Goal: Task Accomplishment & Management: Use online tool/utility

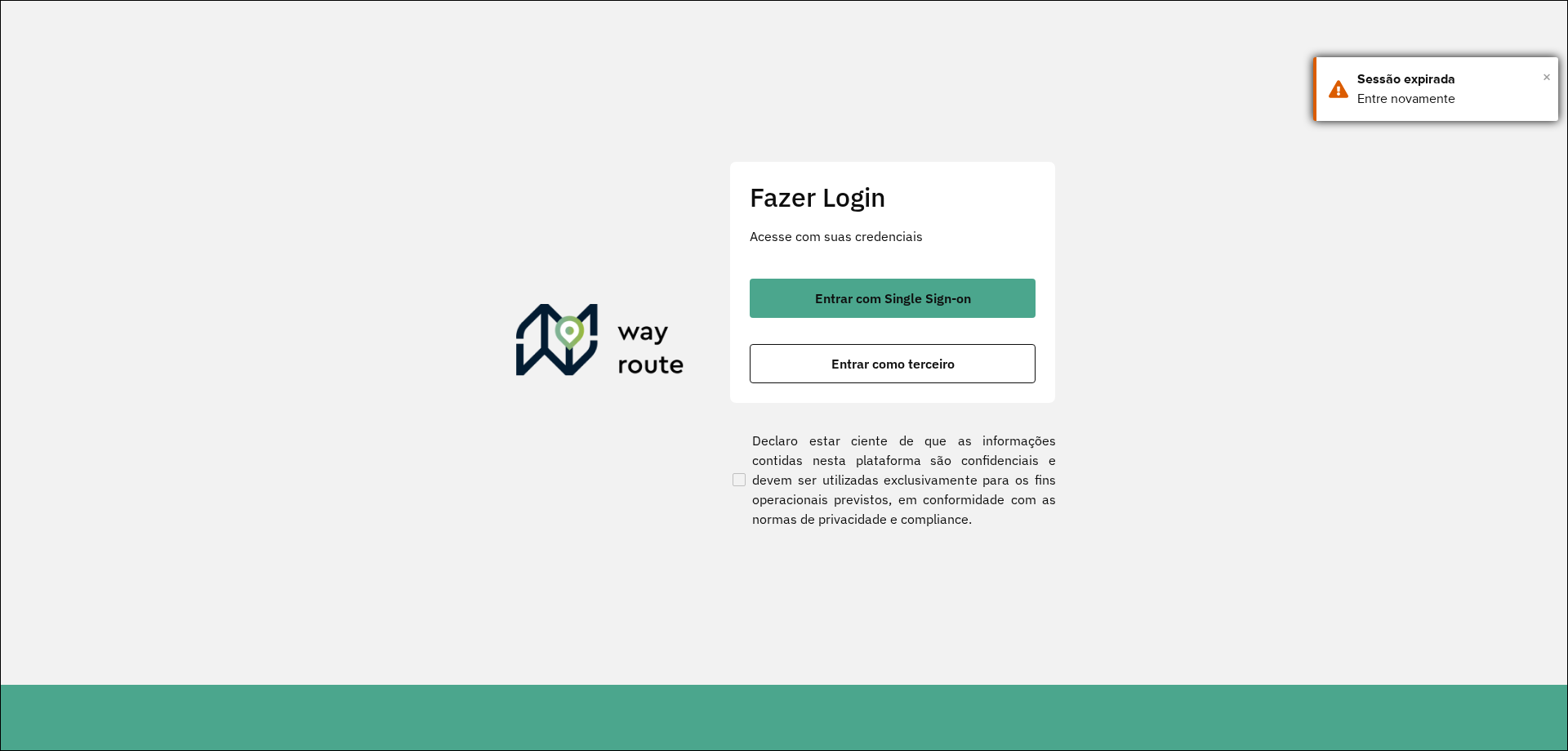
click at [1544, 76] on span "×" at bounding box center [1547, 76] width 8 height 24
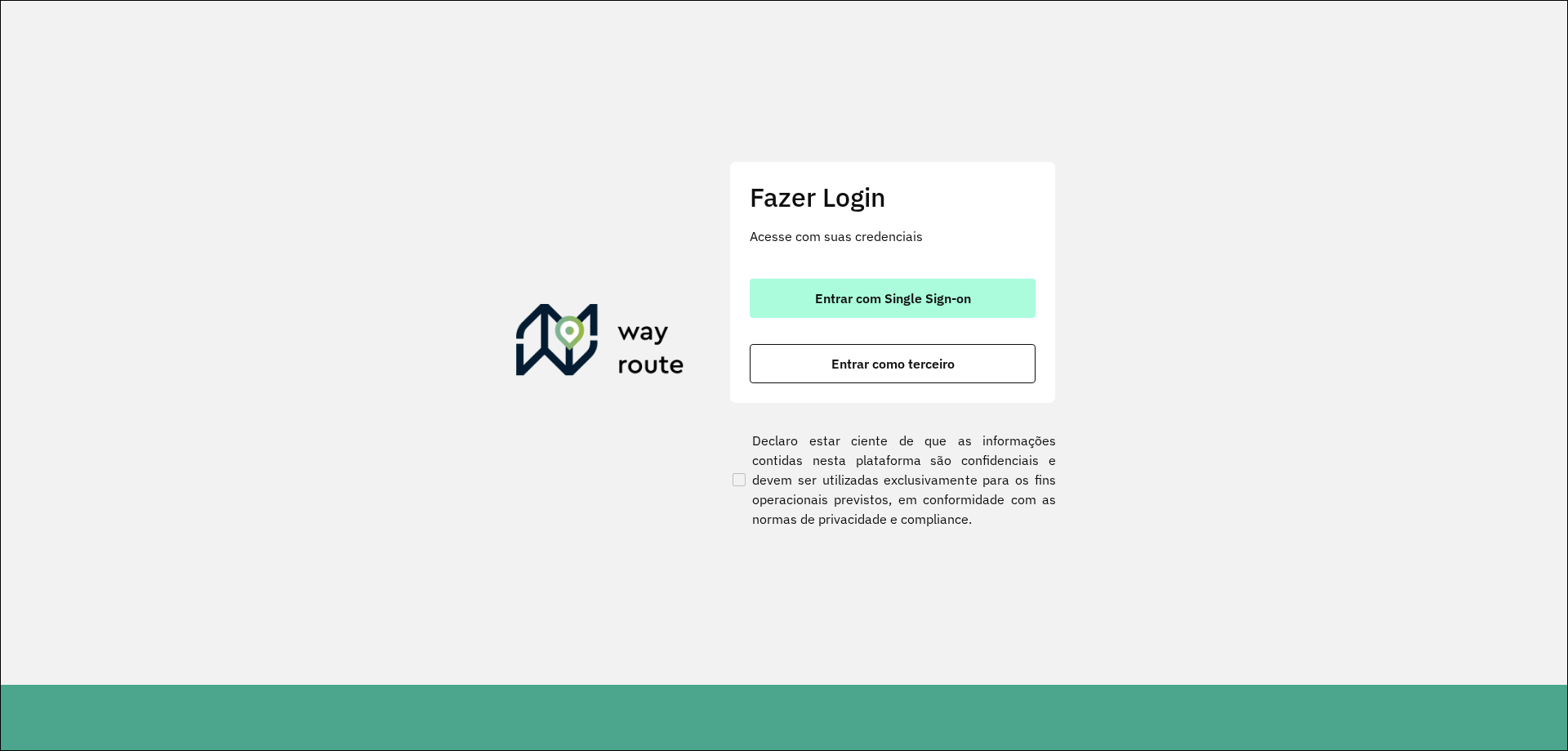
click at [858, 299] on span "Entrar com Single Sign-on" at bounding box center [893, 298] width 156 height 13
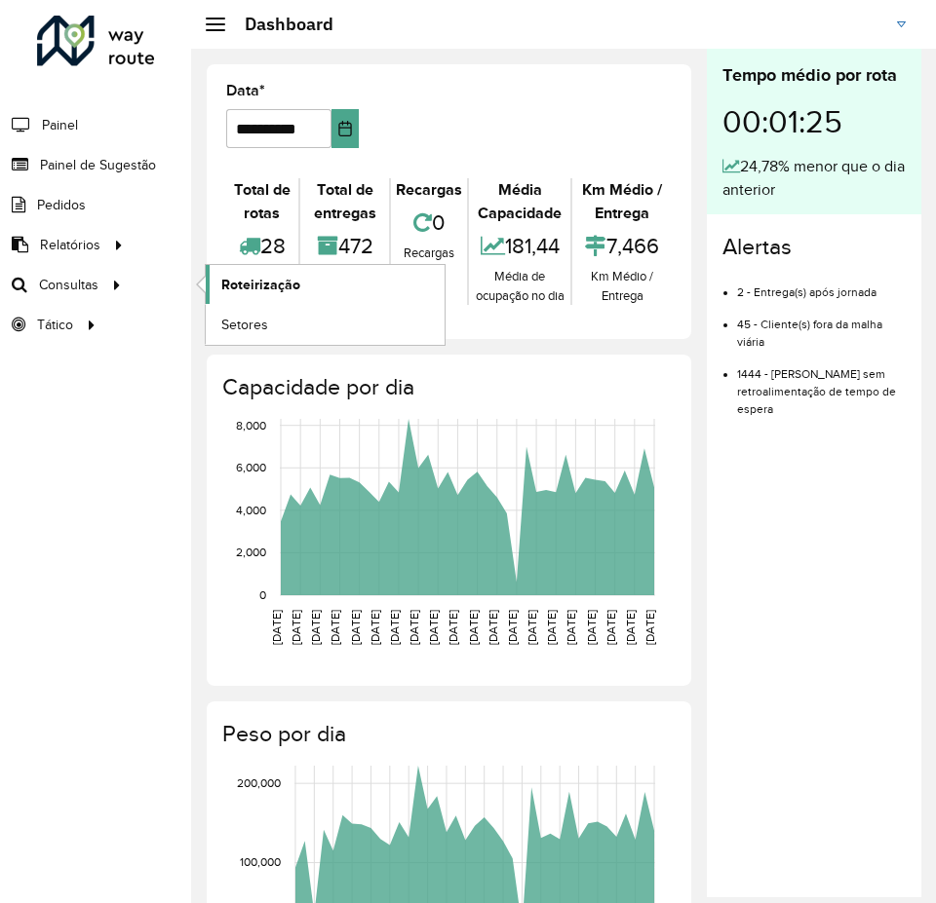
click at [272, 288] on span "Roteirização" at bounding box center [260, 285] width 79 height 20
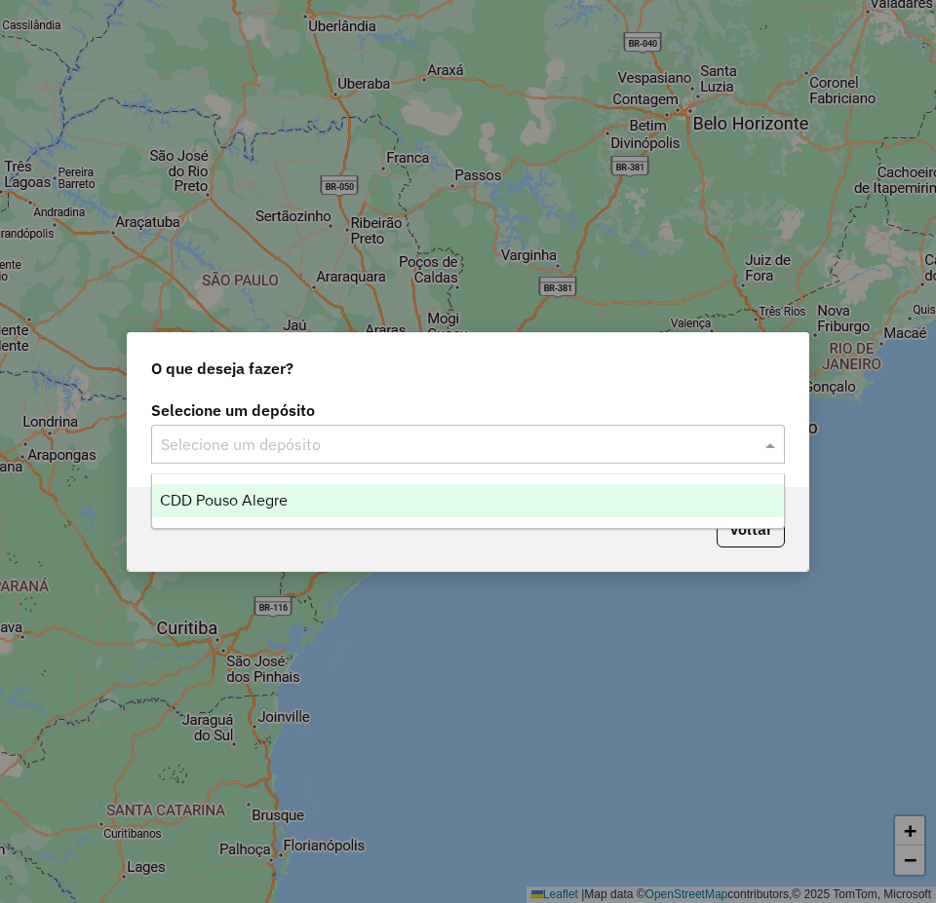
click at [297, 429] on div "Selecione um depósito" at bounding box center [467, 444] width 633 height 39
click at [276, 513] on div "CDD Pouso Alegre" at bounding box center [467, 500] width 631 height 33
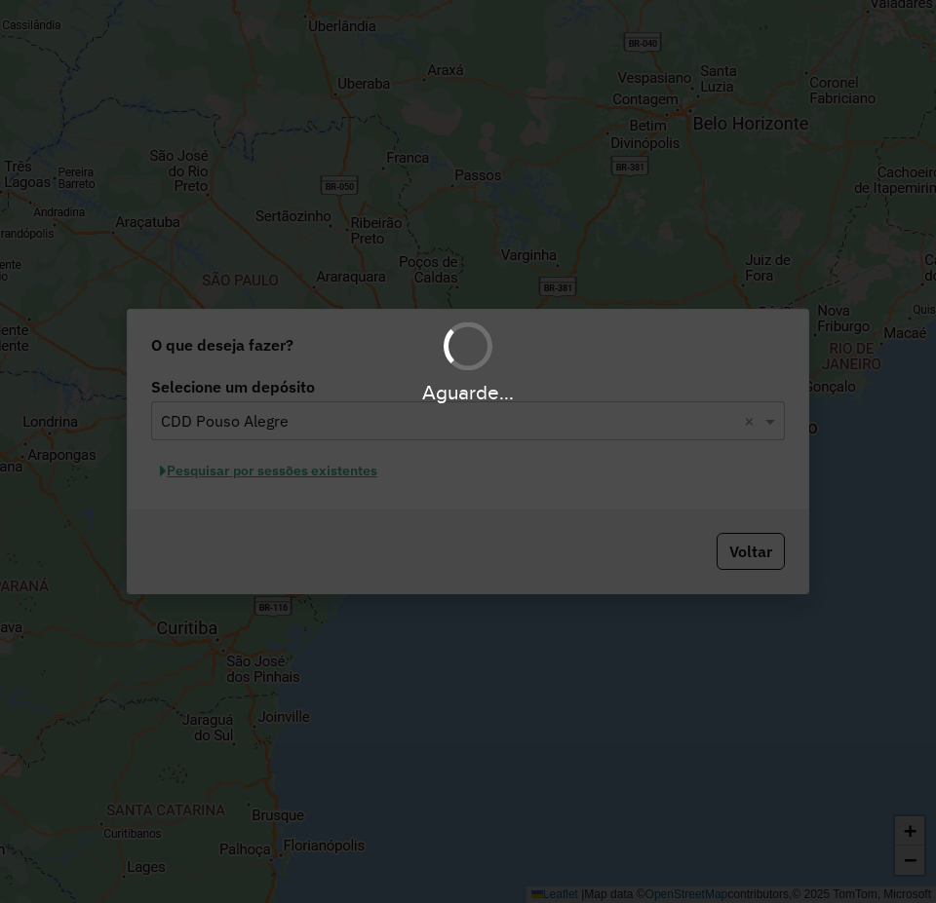
click at [251, 478] on div "Aguarde..." at bounding box center [468, 451] width 936 height 903
click at [265, 470] on div "Aguarde..." at bounding box center [468, 451] width 936 height 903
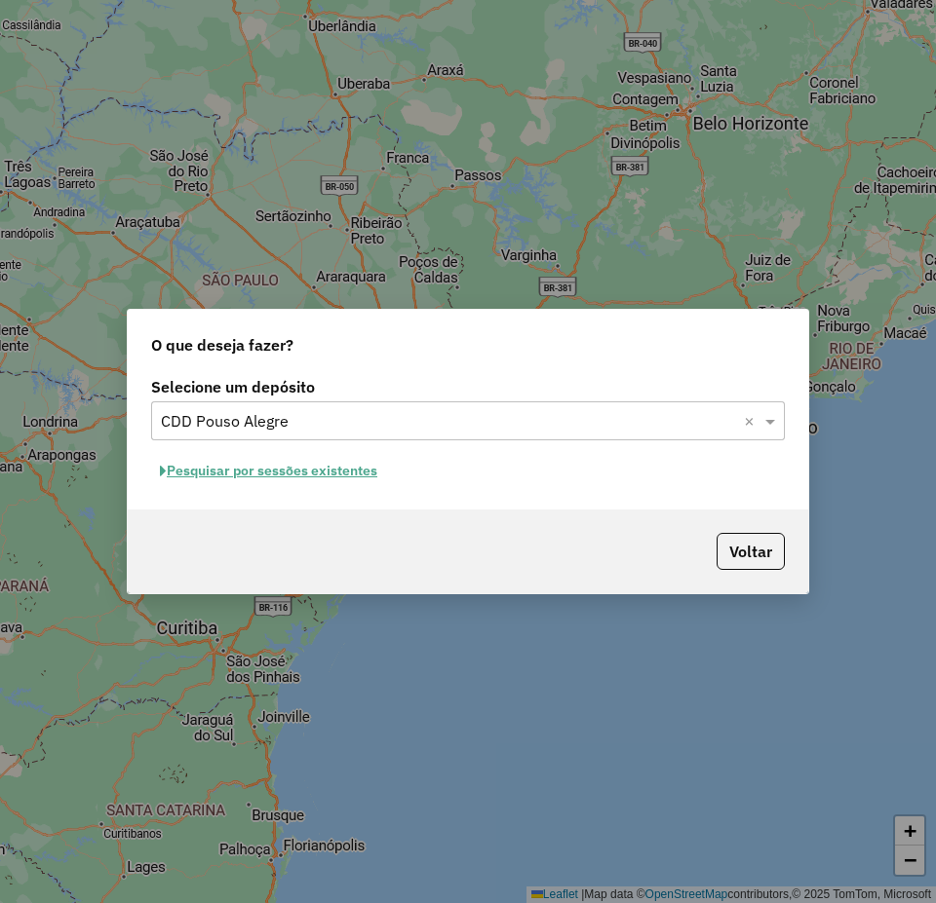
click at [299, 470] on button "Pesquisar por sessões existentes" at bounding box center [268, 471] width 235 height 30
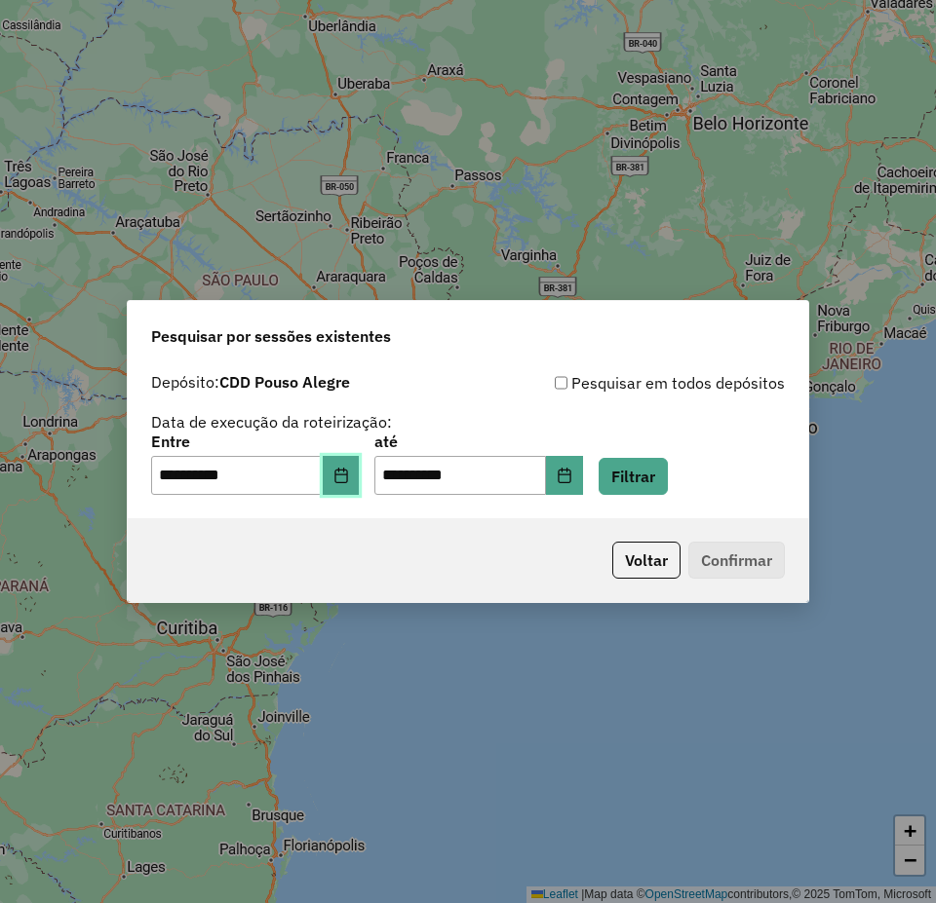
click at [360, 472] on button "Choose Date" at bounding box center [341, 475] width 37 height 39
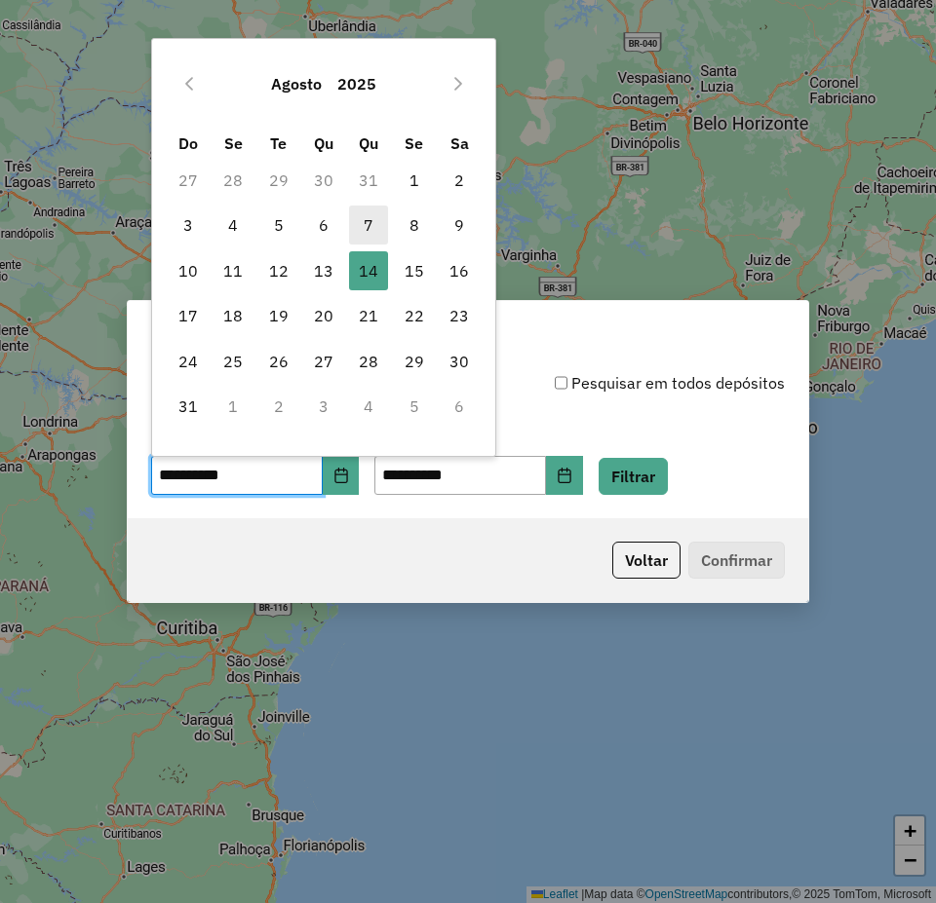
click at [377, 216] on span "7" at bounding box center [368, 225] width 39 height 39
type input "**********"
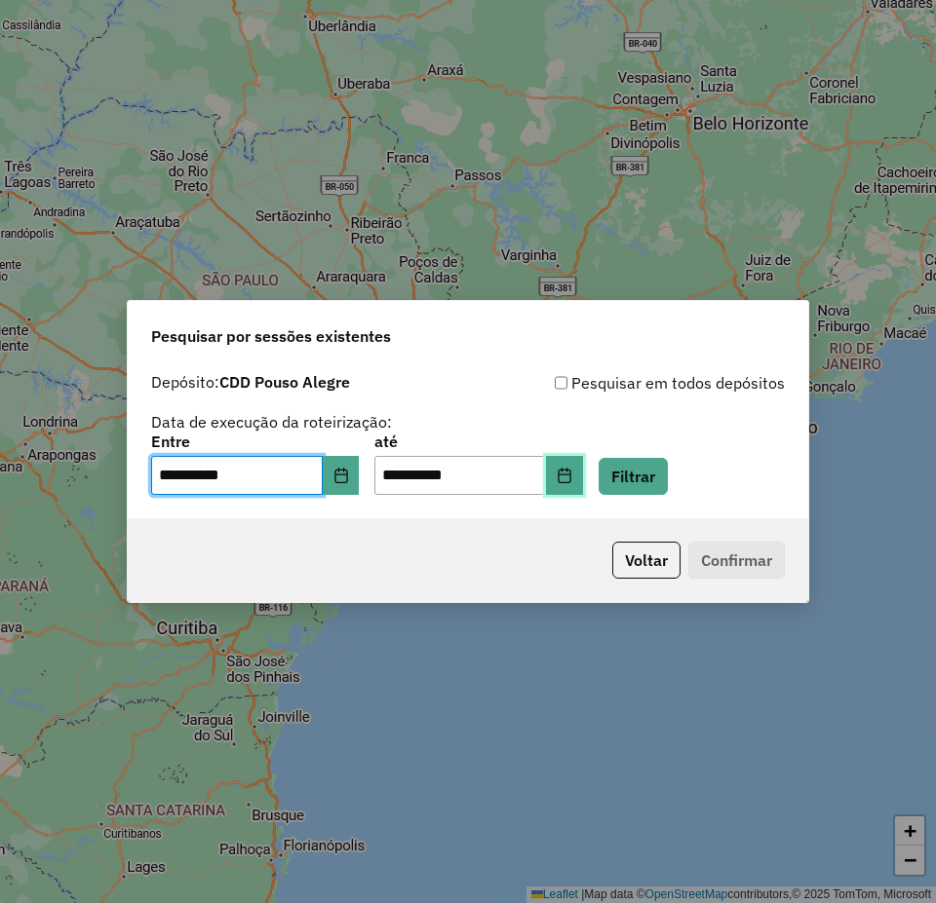
click at [572, 477] on icon "Choose Date" at bounding box center [564, 476] width 16 height 16
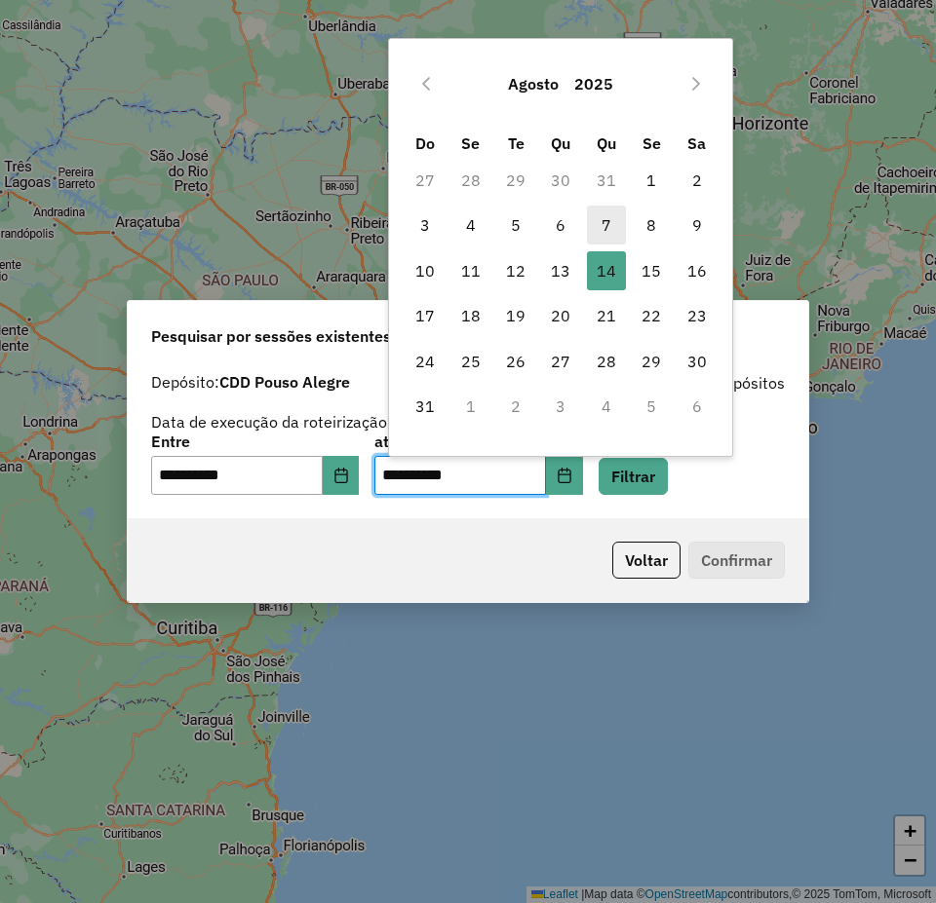
click at [603, 221] on span "7" at bounding box center [606, 225] width 39 height 39
type input "**********"
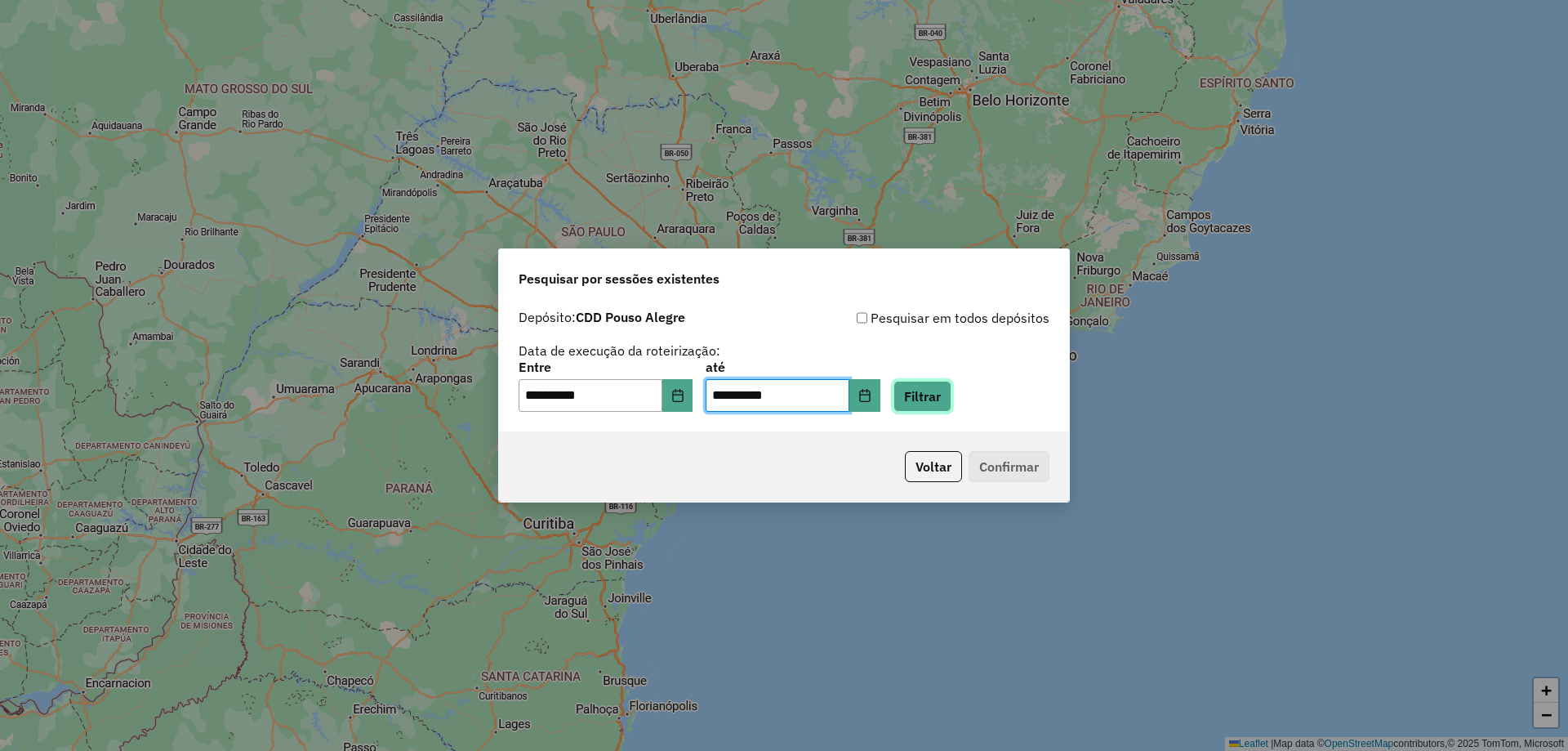
click at [784, 399] on button "Filtrar" at bounding box center [922, 396] width 58 height 31
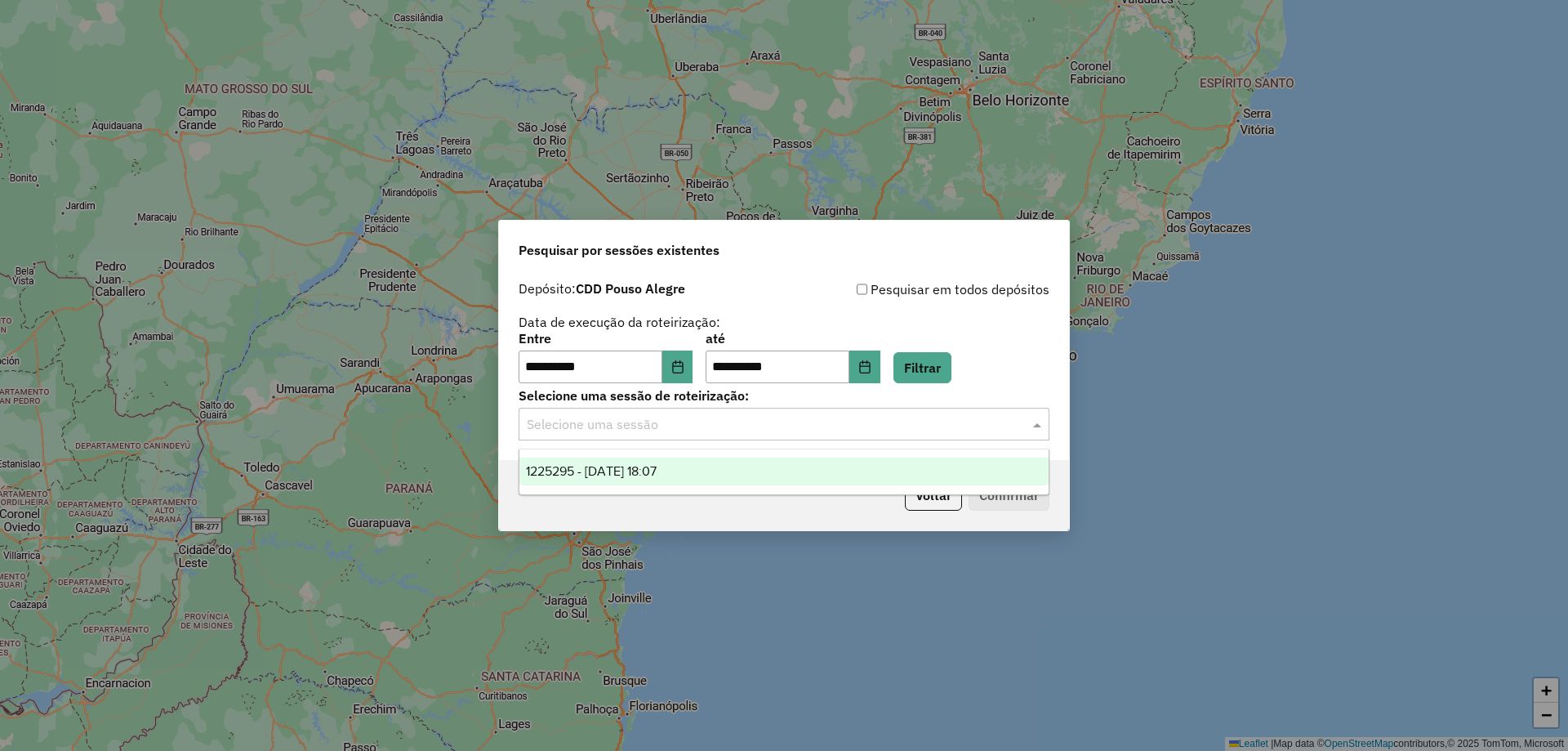
click at [666, 427] on input "text" at bounding box center [768, 424] width 482 height 19
click at [647, 471] on span "1225295 - 07/08/2025 18:07" at bounding box center [592, 471] width 131 height 14
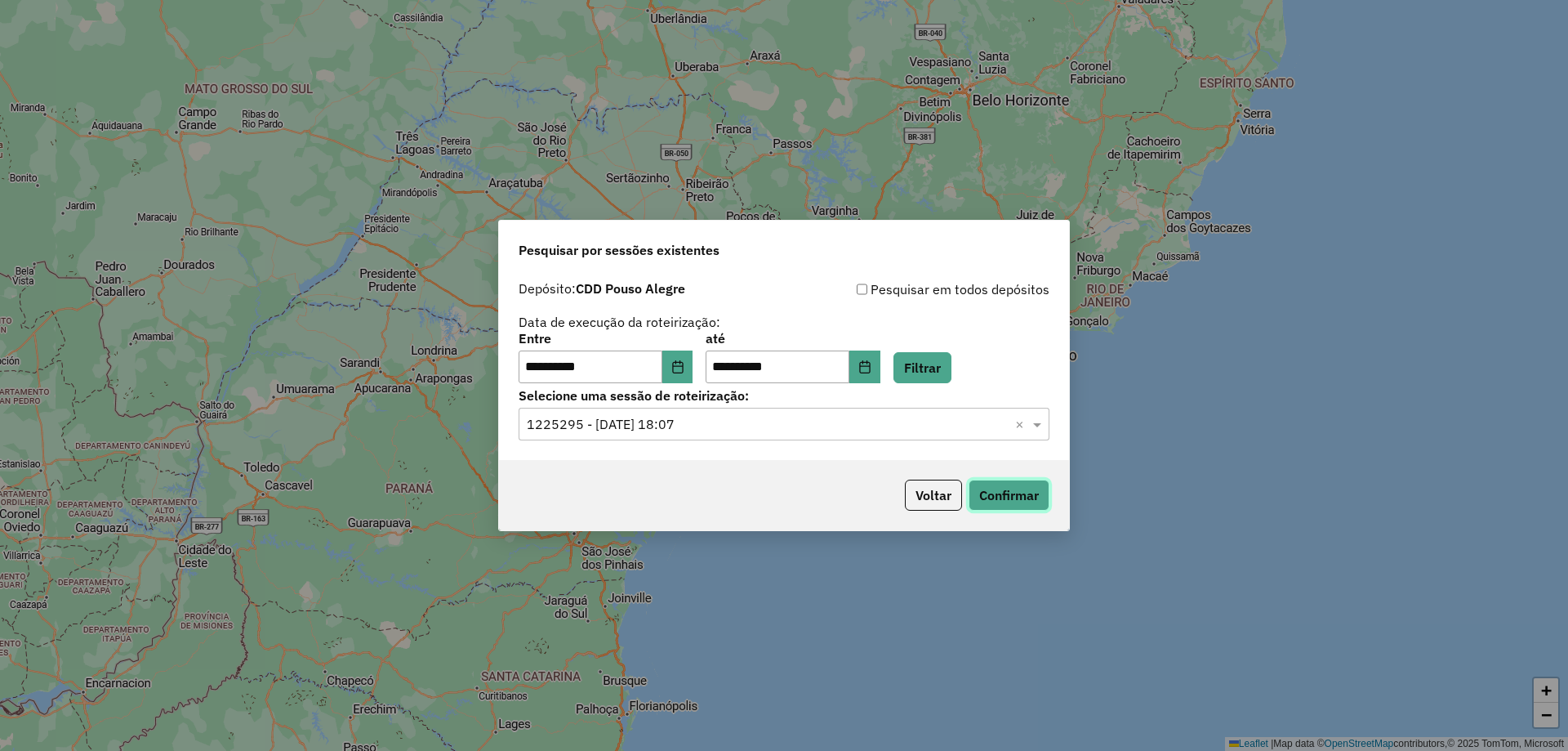
click at [784, 499] on button "Confirmar" at bounding box center [1009, 495] width 80 height 31
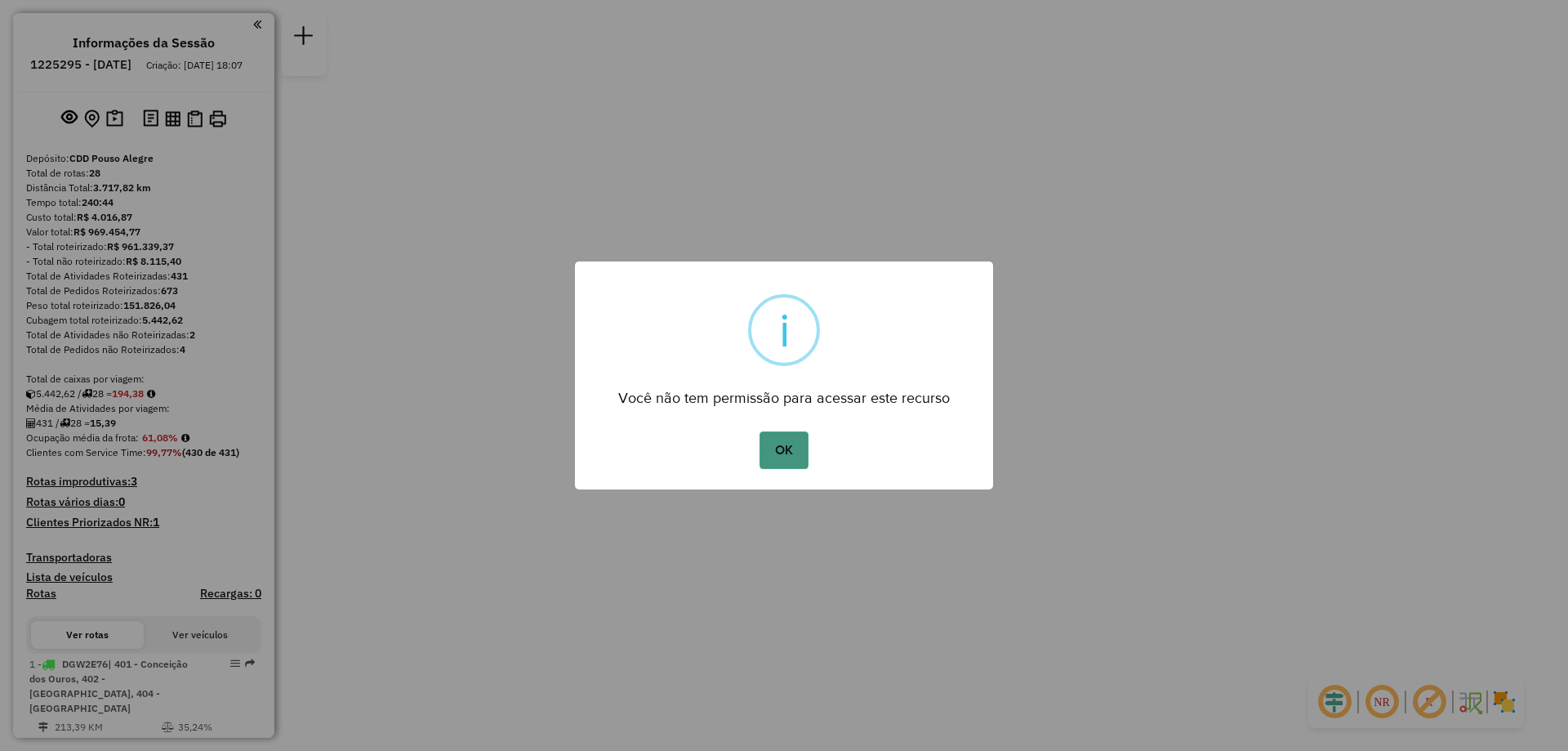
click at [794, 444] on button "OK" at bounding box center [783, 450] width 48 height 38
click at [779, 459] on button "OK" at bounding box center [783, 450] width 48 height 38
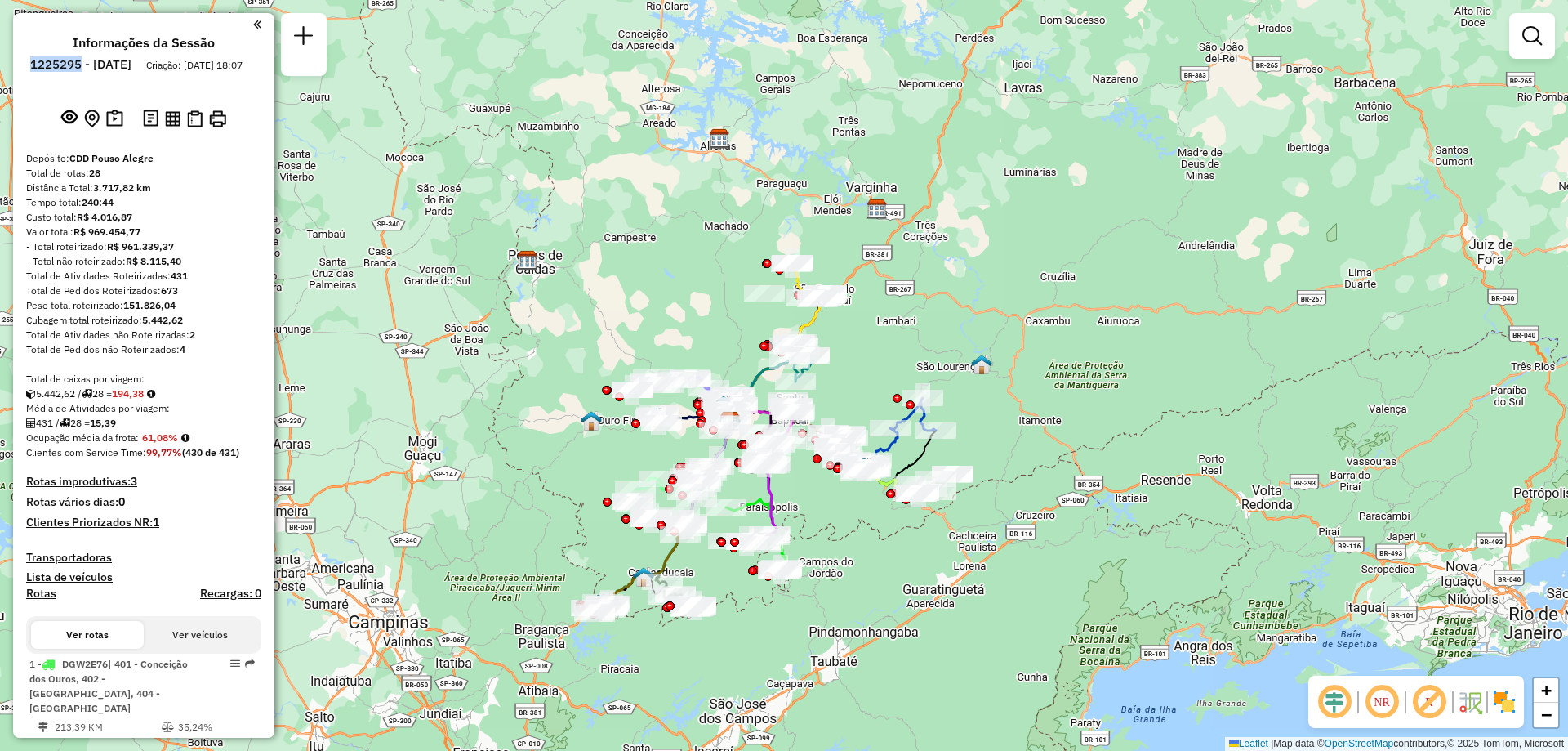
drag, startPoint x: 78, startPoint y: 67, endPoint x: 124, endPoint y: 67, distance: 46.0
click at [124, 67] on h6 "1225295 - 07/08/2025" at bounding box center [80, 65] width 101 height 15
copy h6 "1225295"
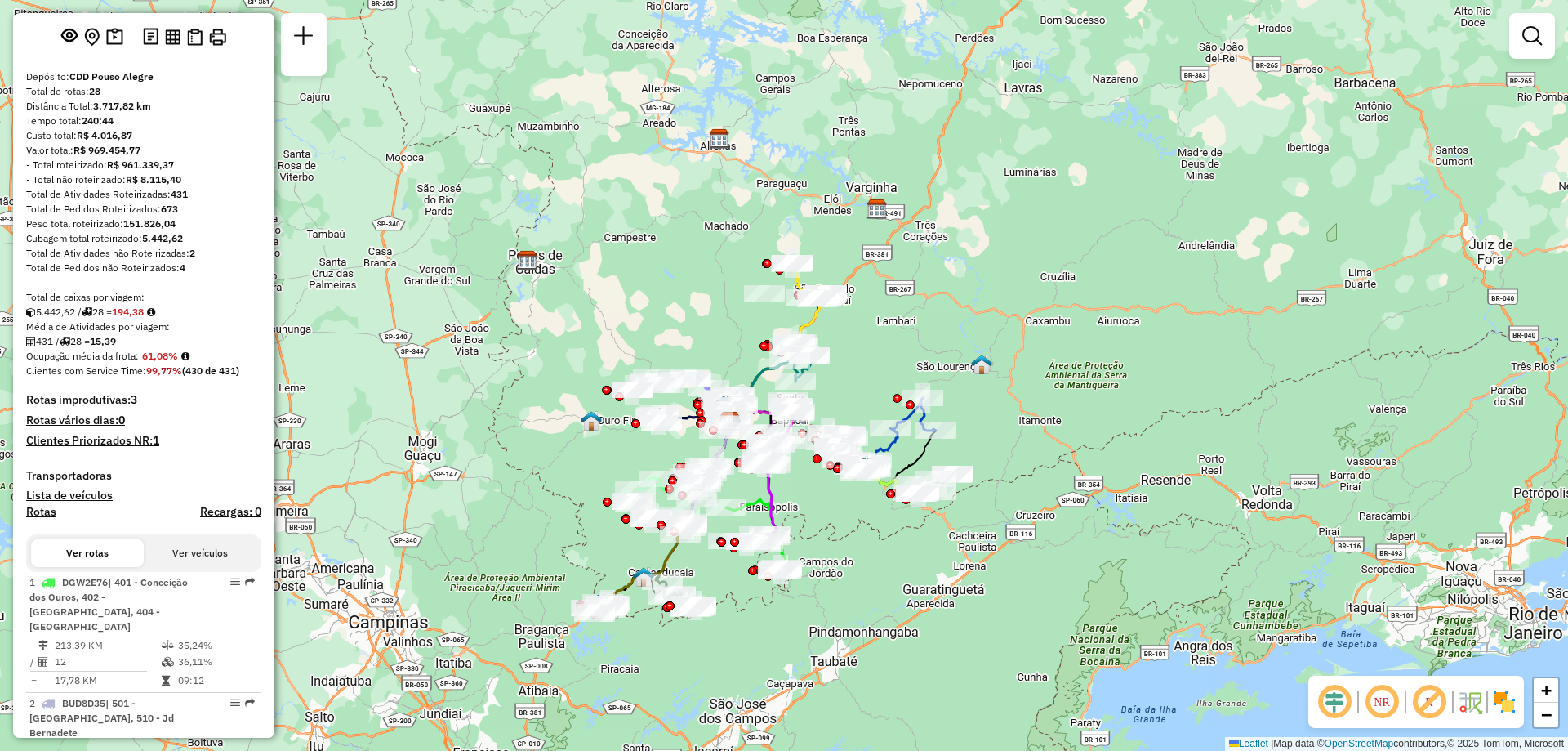
click at [150, 113] on div "Distância Total: 3.717,82 km" at bounding box center [143, 106] width 235 height 15
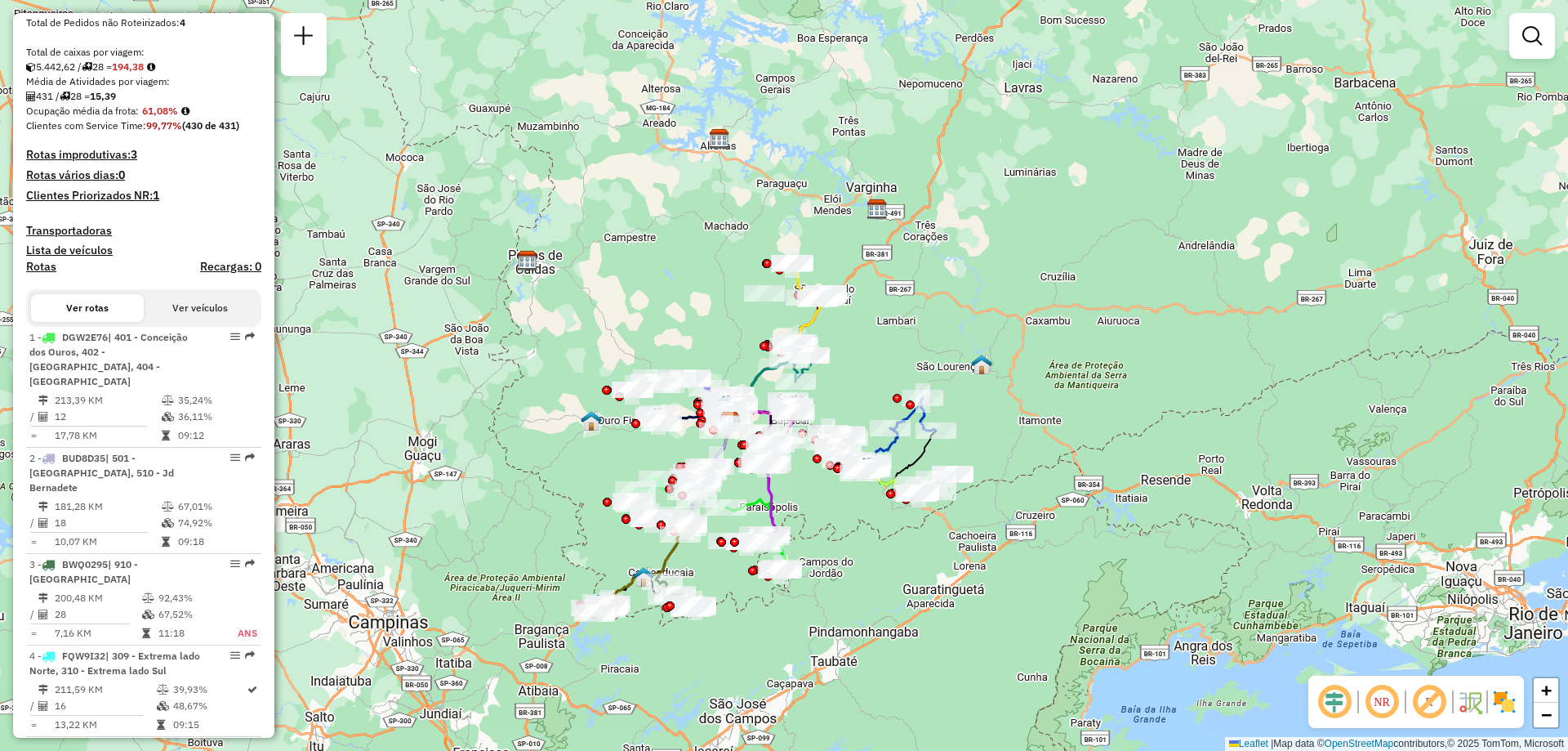
scroll to position [0, 0]
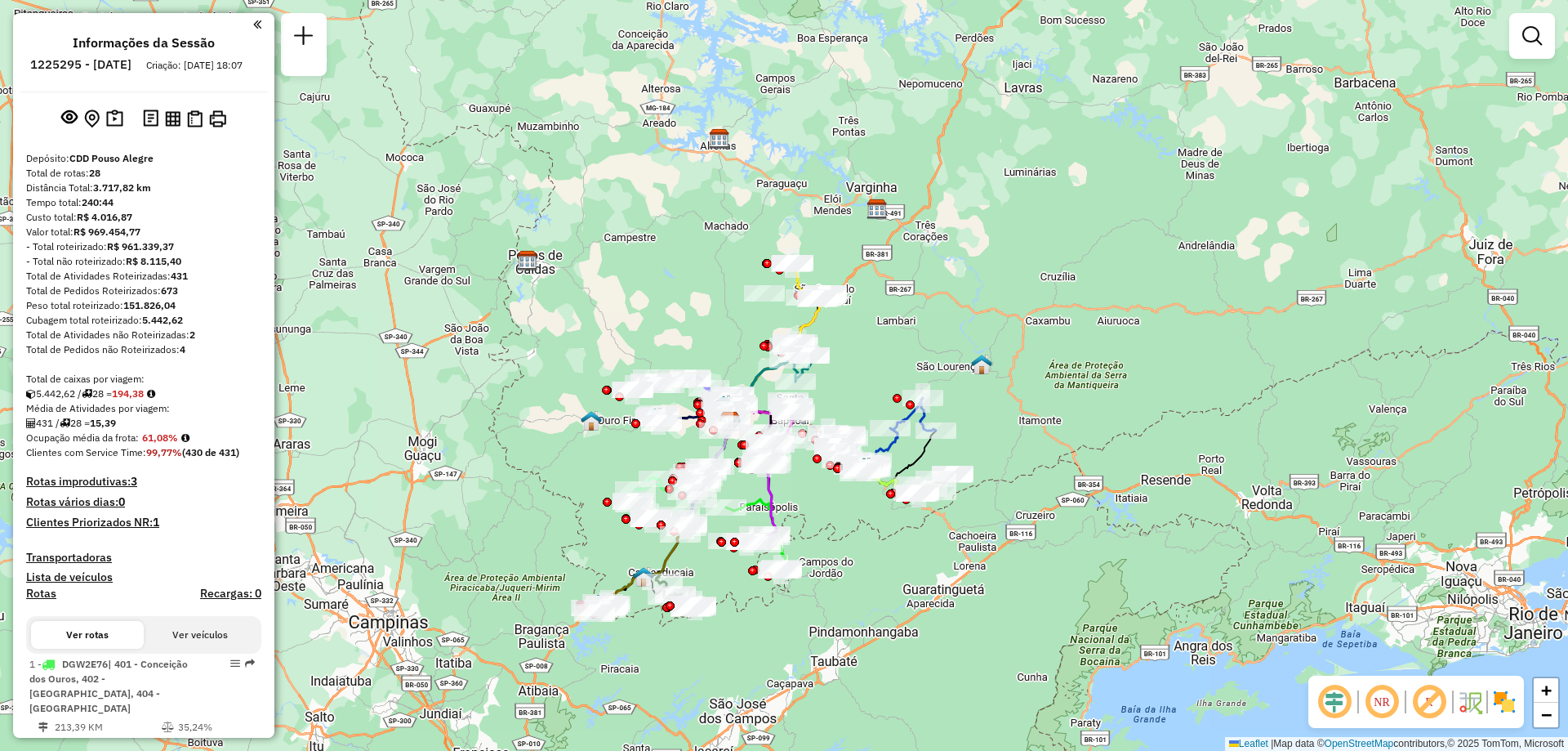
click at [112, 180] on div "Total de rotas: 28" at bounding box center [143, 174] width 235 height 15
click at [109, 180] on div "Total de rotas: 28" at bounding box center [143, 174] width 235 height 15
drag, startPoint x: 109, startPoint y: 194, endPoint x: 157, endPoint y: 256, distance: 78.4
click at [169, 252] on strong "R$ 961.339,37" at bounding box center [141, 246] width 67 height 13
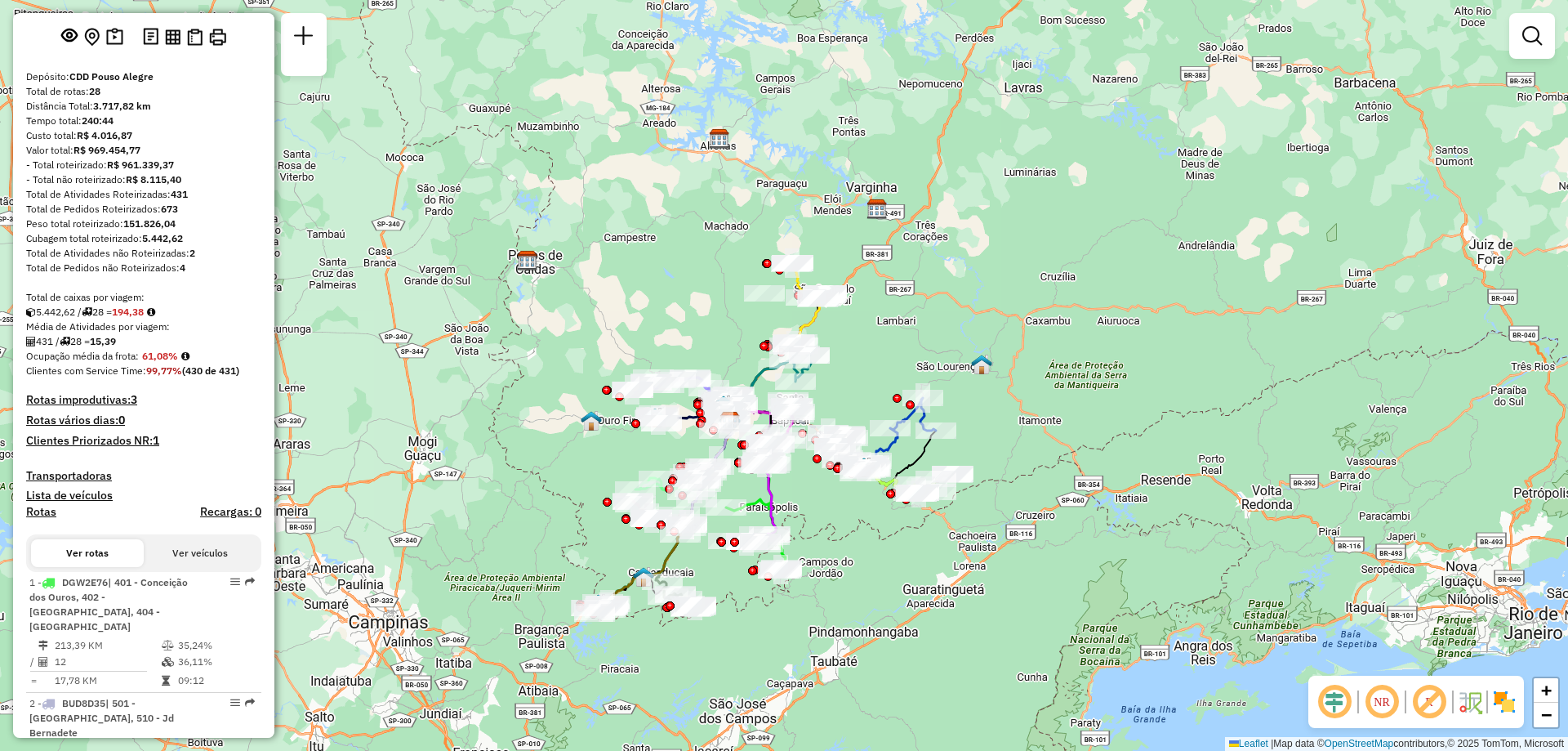
scroll to position [245, 0]
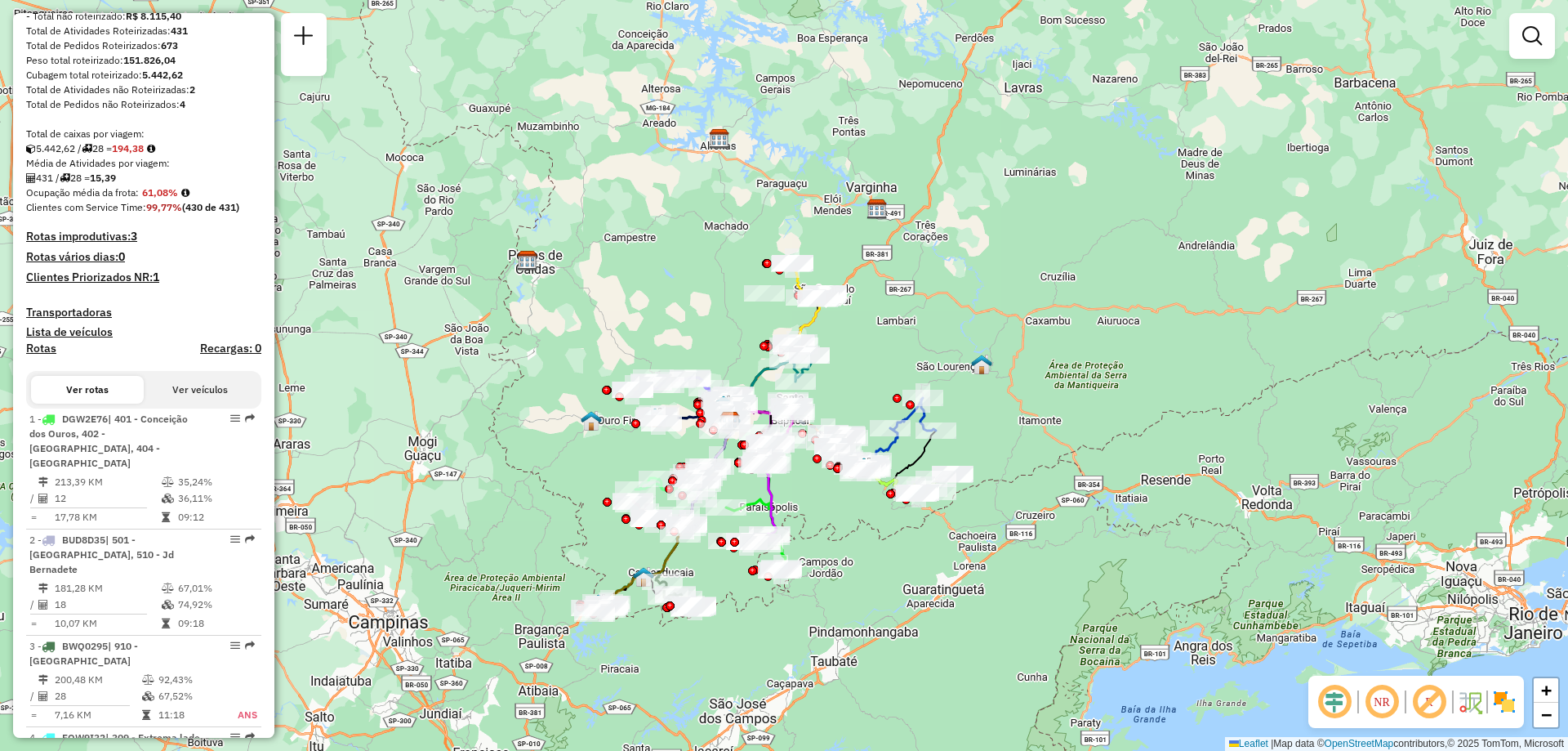
click at [973, 264] on div "Janela de atendimento Grade de atendimento Capacidade Transportadoras Veículos …" at bounding box center [784, 376] width 1568 height 751
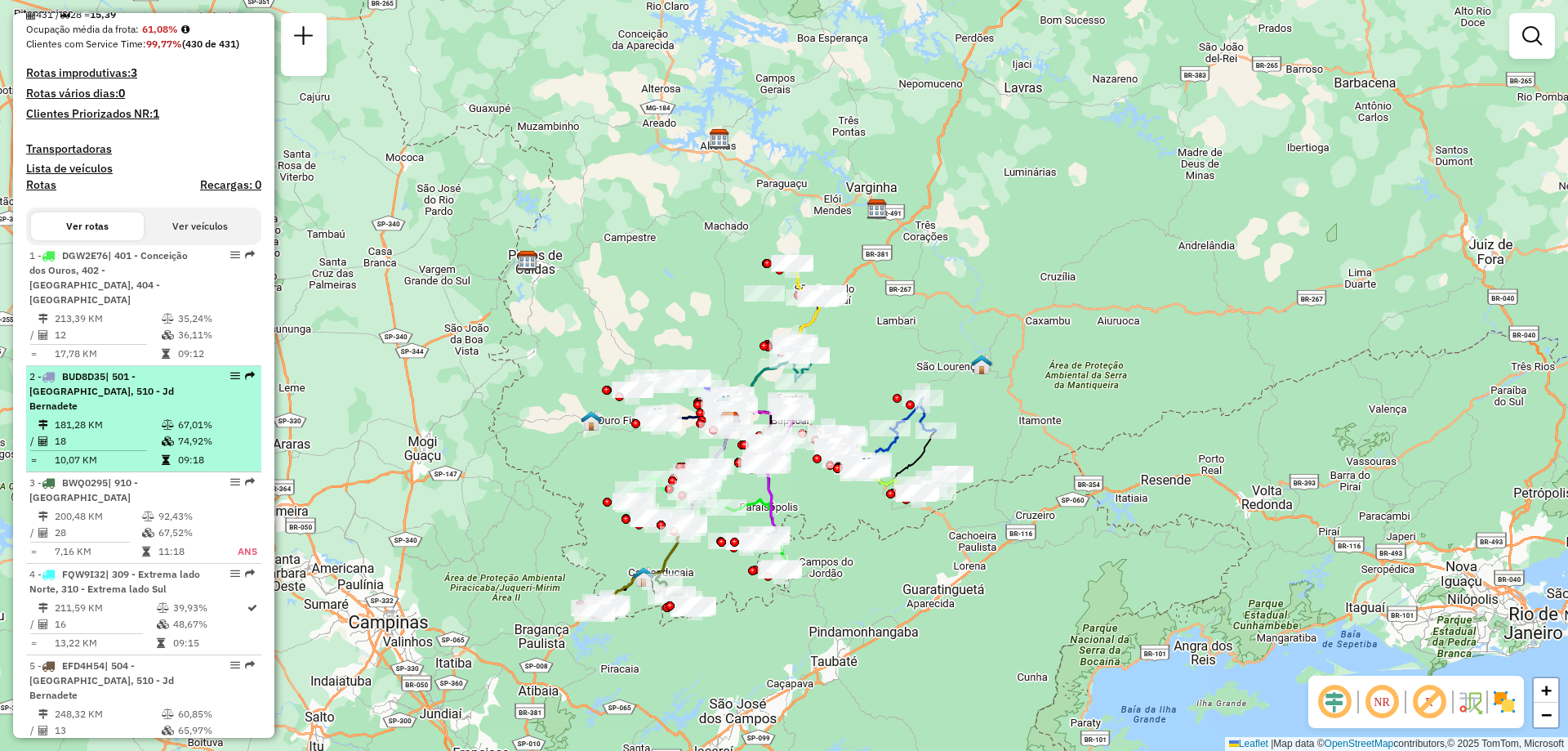
scroll to position [490, 0]
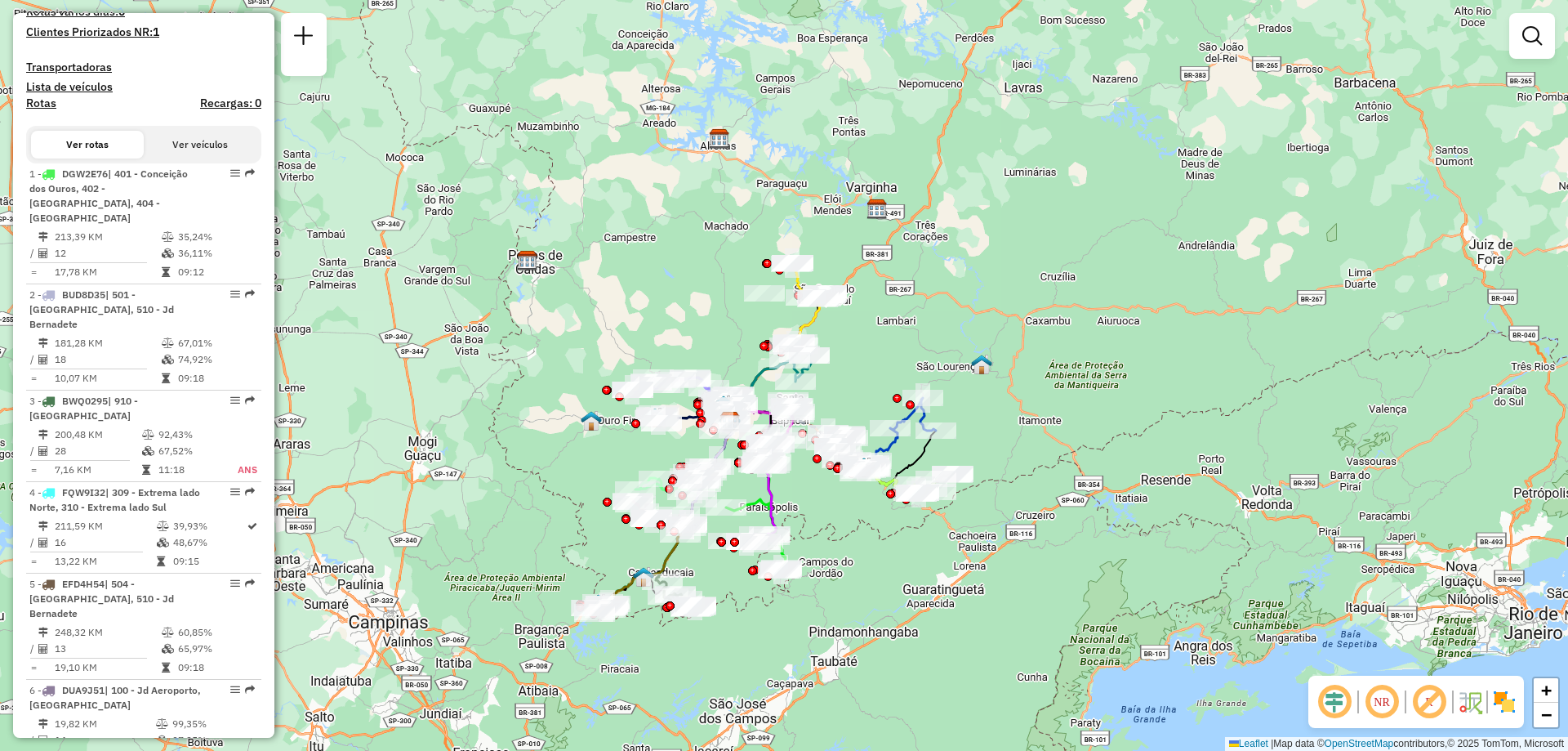
click at [646, 187] on div "Janela de atendimento Grade de atendimento Capacidade Transportadoras Veículos …" at bounding box center [784, 376] width 1568 height 751
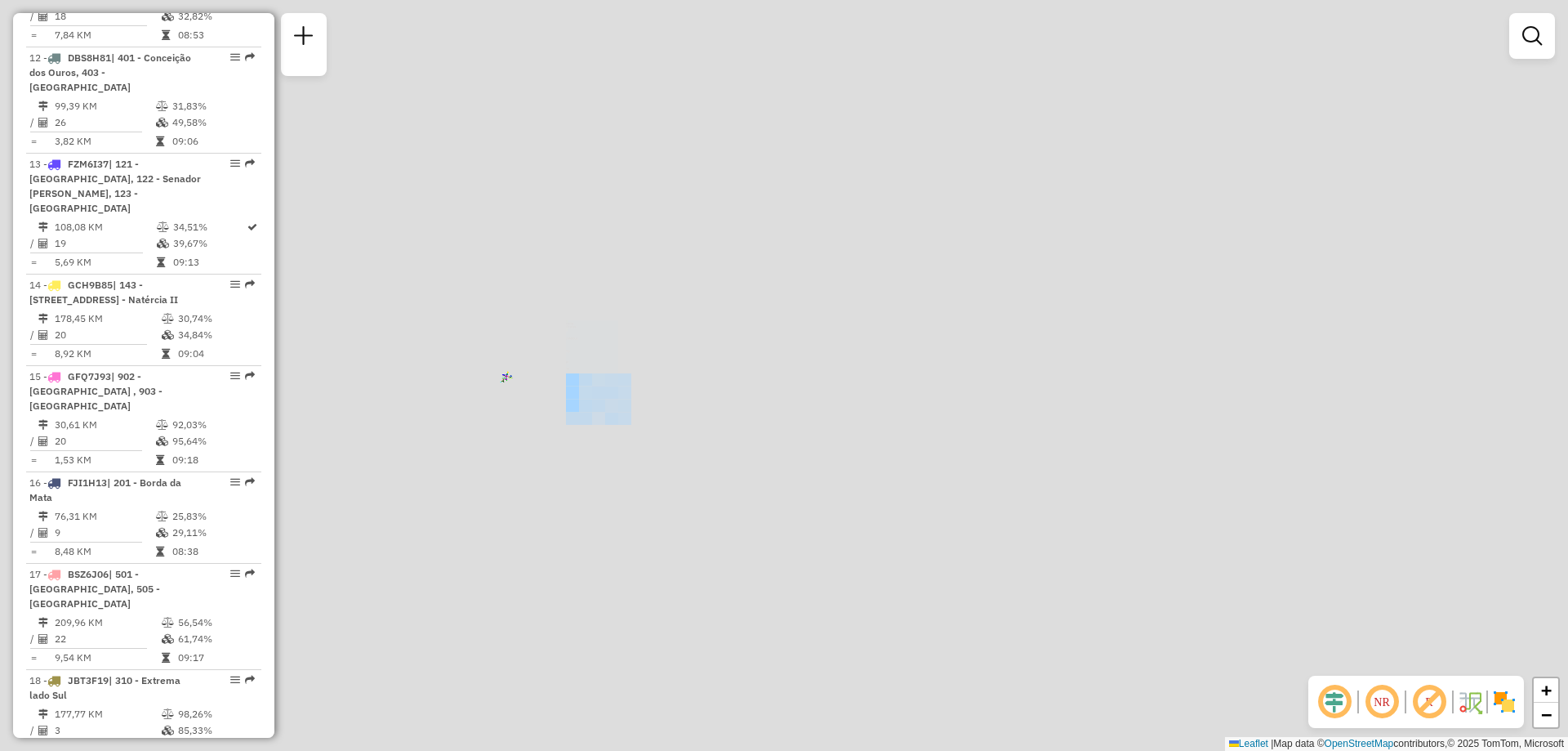
scroll to position [1307, 0]
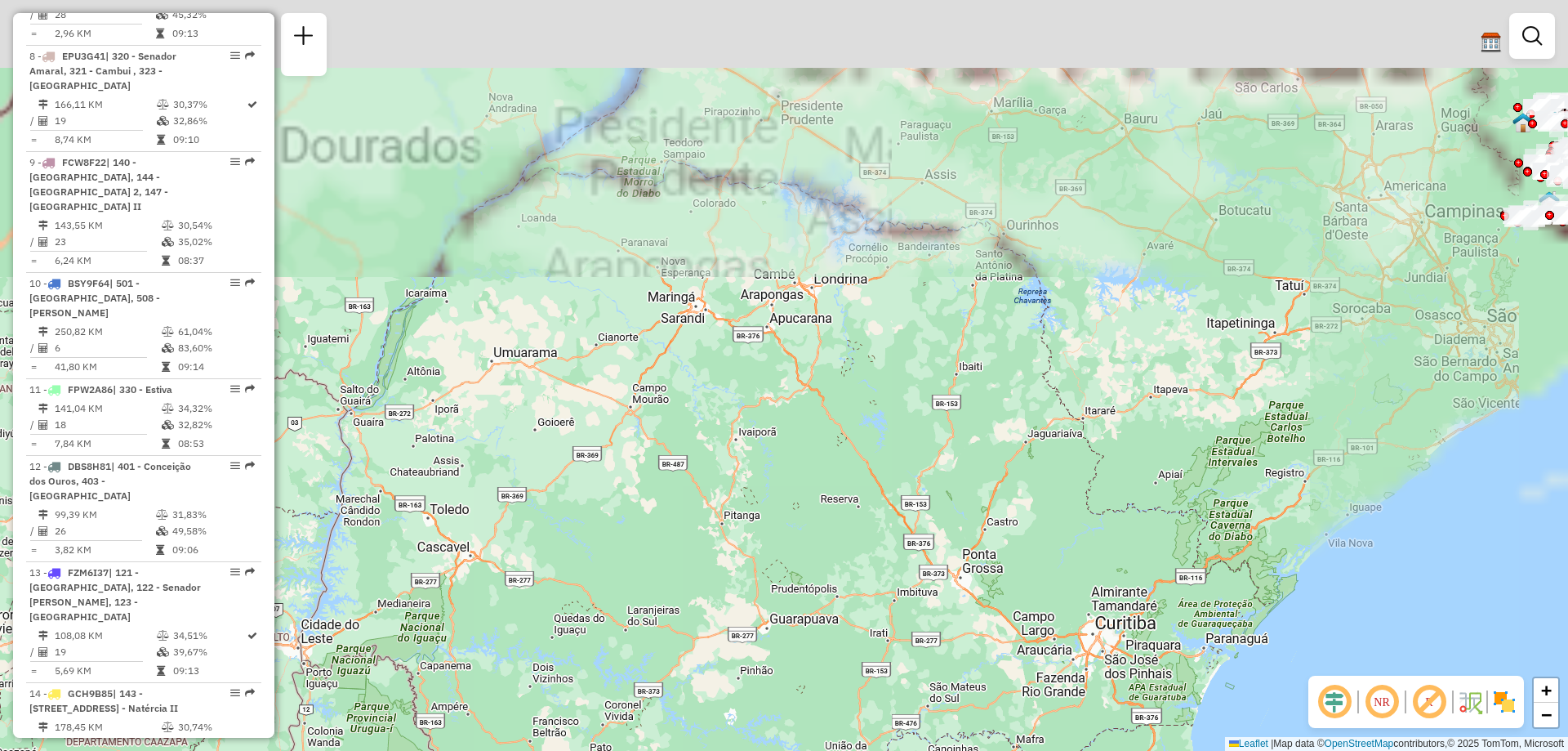
drag, startPoint x: 868, startPoint y: 298, endPoint x: 414, endPoint y: 629, distance: 561.9
click at [414, 629] on div "Janela de atendimento Grade de atendimento Capacidade Transportadoras Veículos …" at bounding box center [784, 376] width 1568 height 751
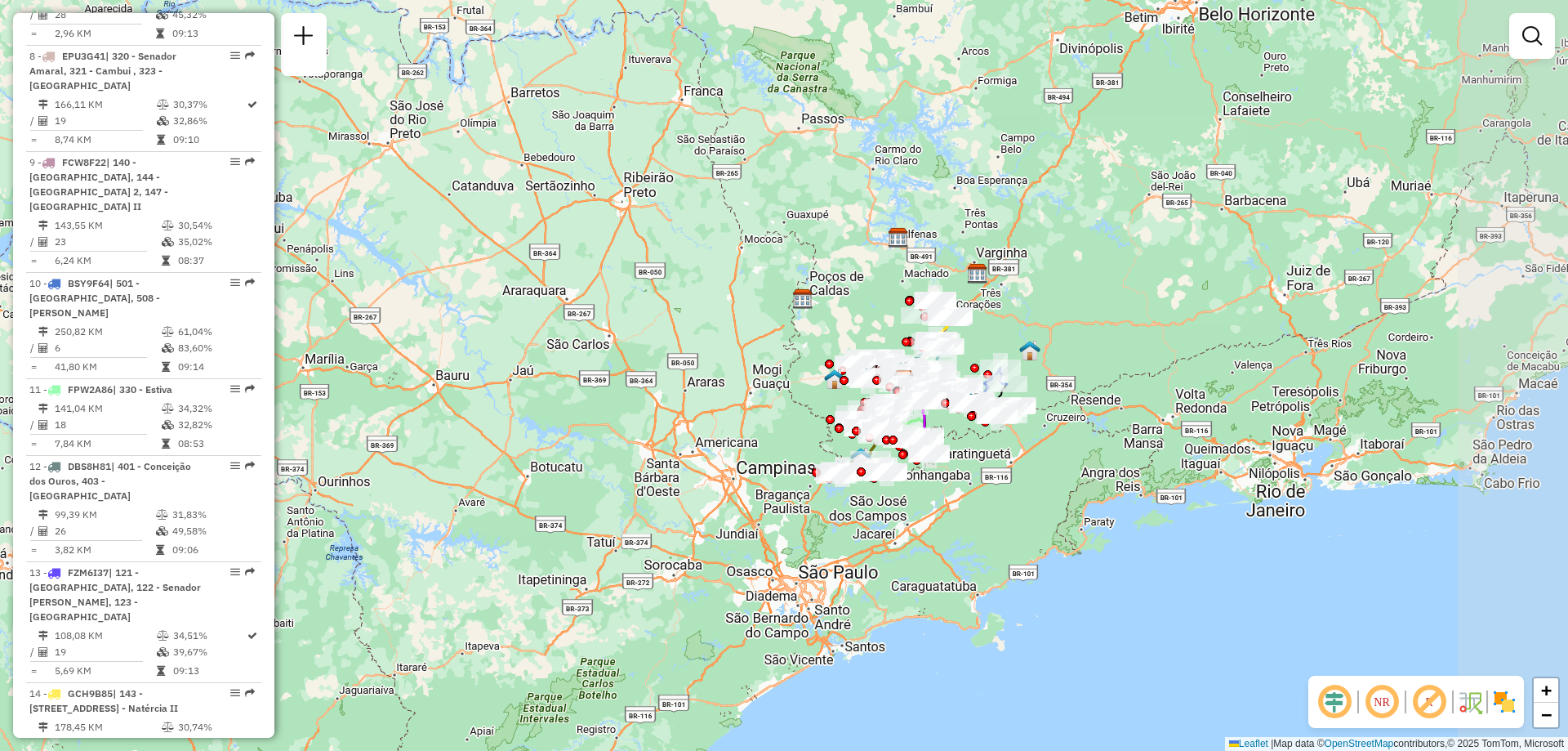
drag, startPoint x: 1189, startPoint y: 455, endPoint x: 545, endPoint y: 700, distance: 689.0
click at [545, 700] on div "Janela de atendimento Grade de atendimento Capacidade Transportadoras Veículos …" at bounding box center [784, 376] width 1568 height 751
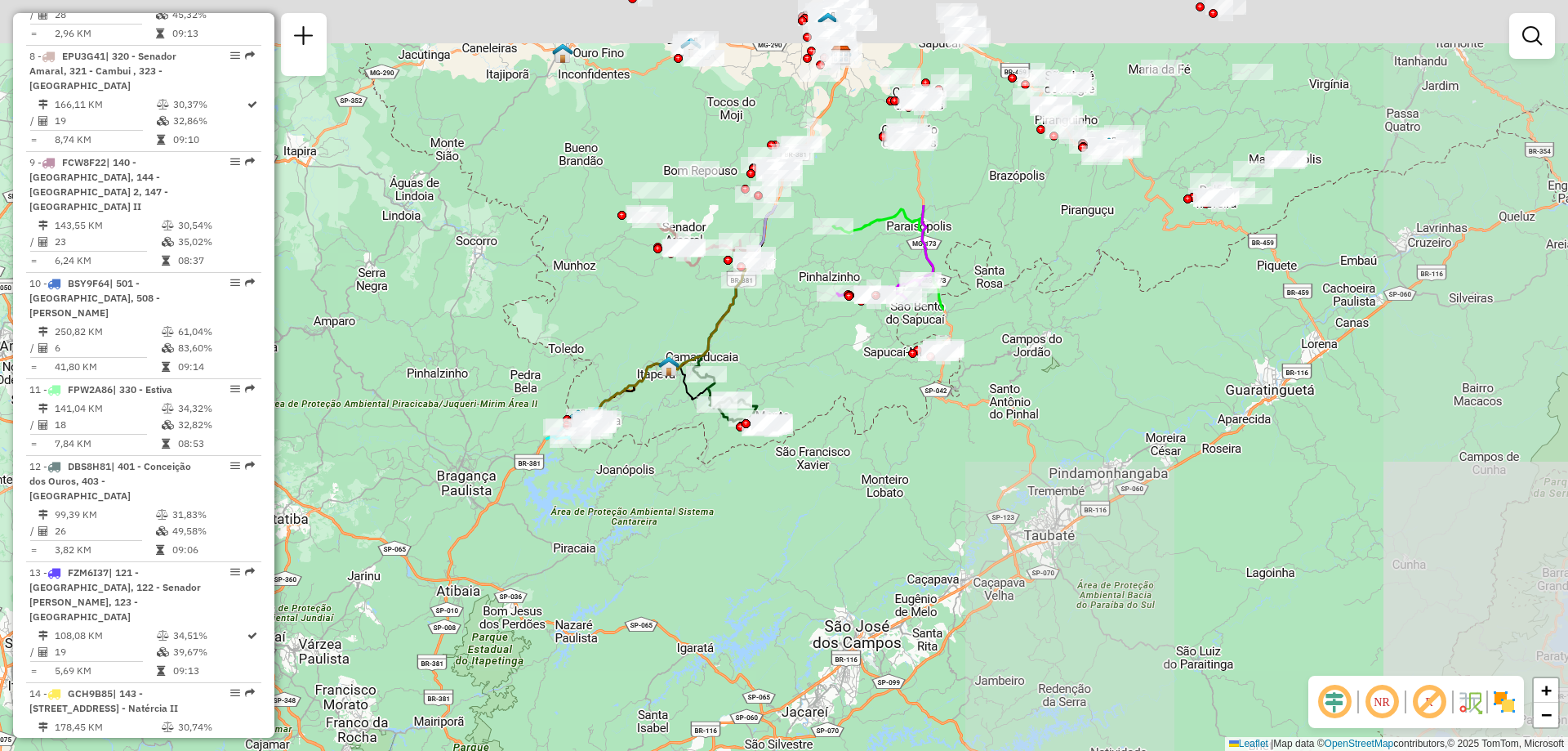
drag, startPoint x: 1058, startPoint y: 432, endPoint x: 267, endPoint y: 764, distance: 857.8
click at [267, 750] on html "Aguarde... Pop-up bloqueado! Seu navegador bloqueou automáticamente a abertura …" at bounding box center [784, 376] width 1568 height 751
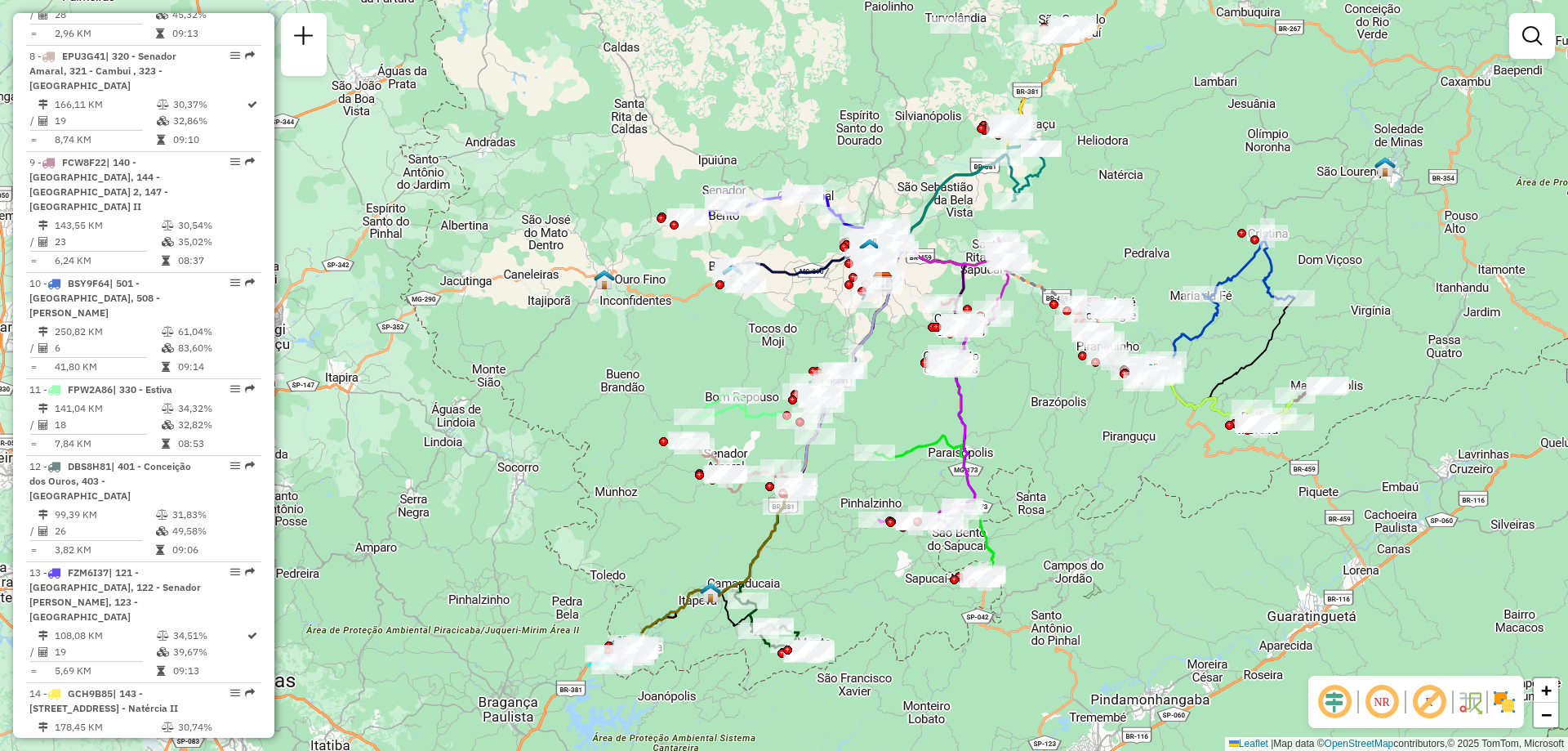
drag, startPoint x: 629, startPoint y: 557, endPoint x: 693, endPoint y: 752, distance: 205.2
click at [693, 750] on html "Aguarde... Pop-up bloqueado! Seu navegador bloqueou automáticamente a abertura …" at bounding box center [784, 376] width 1568 height 751
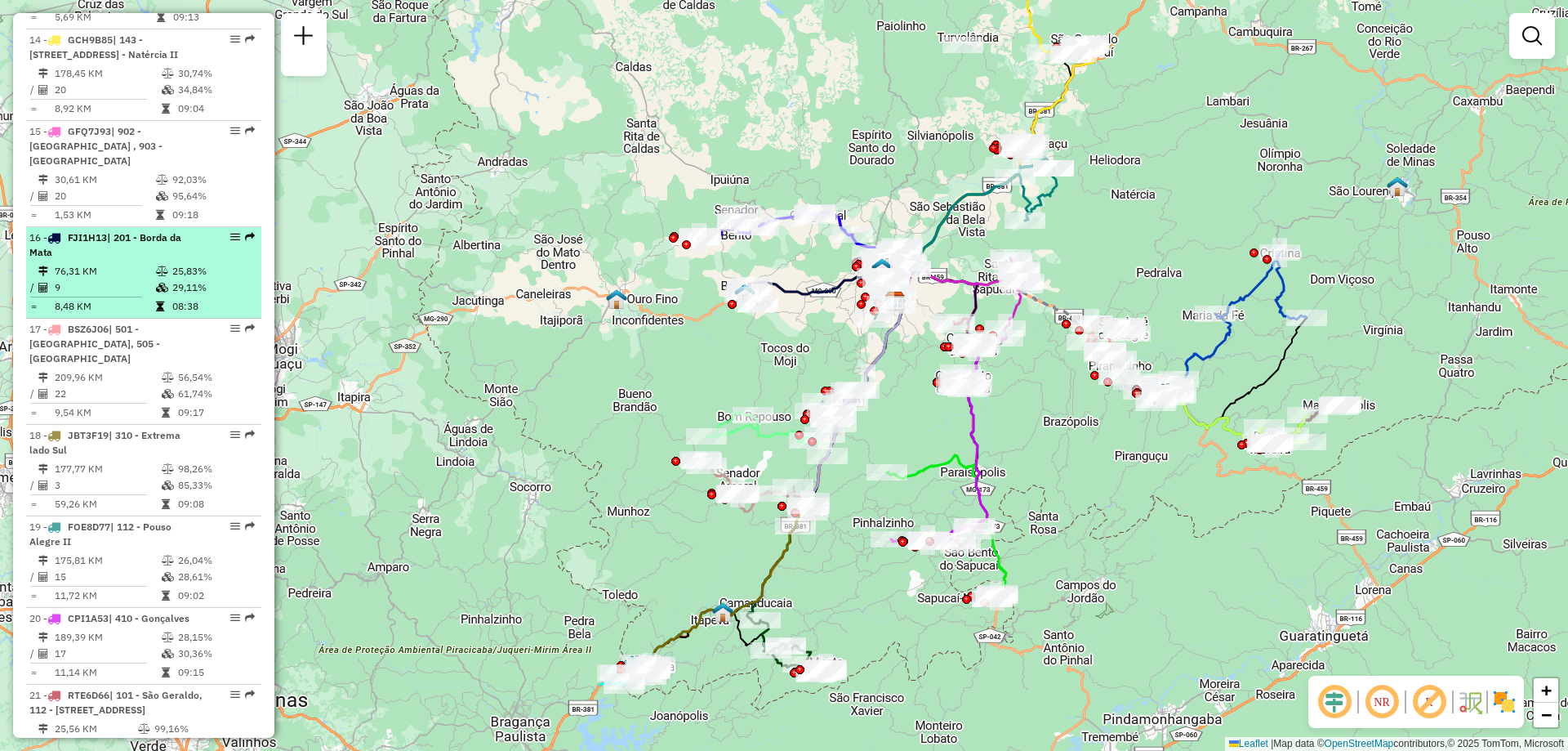
scroll to position [1878, 0]
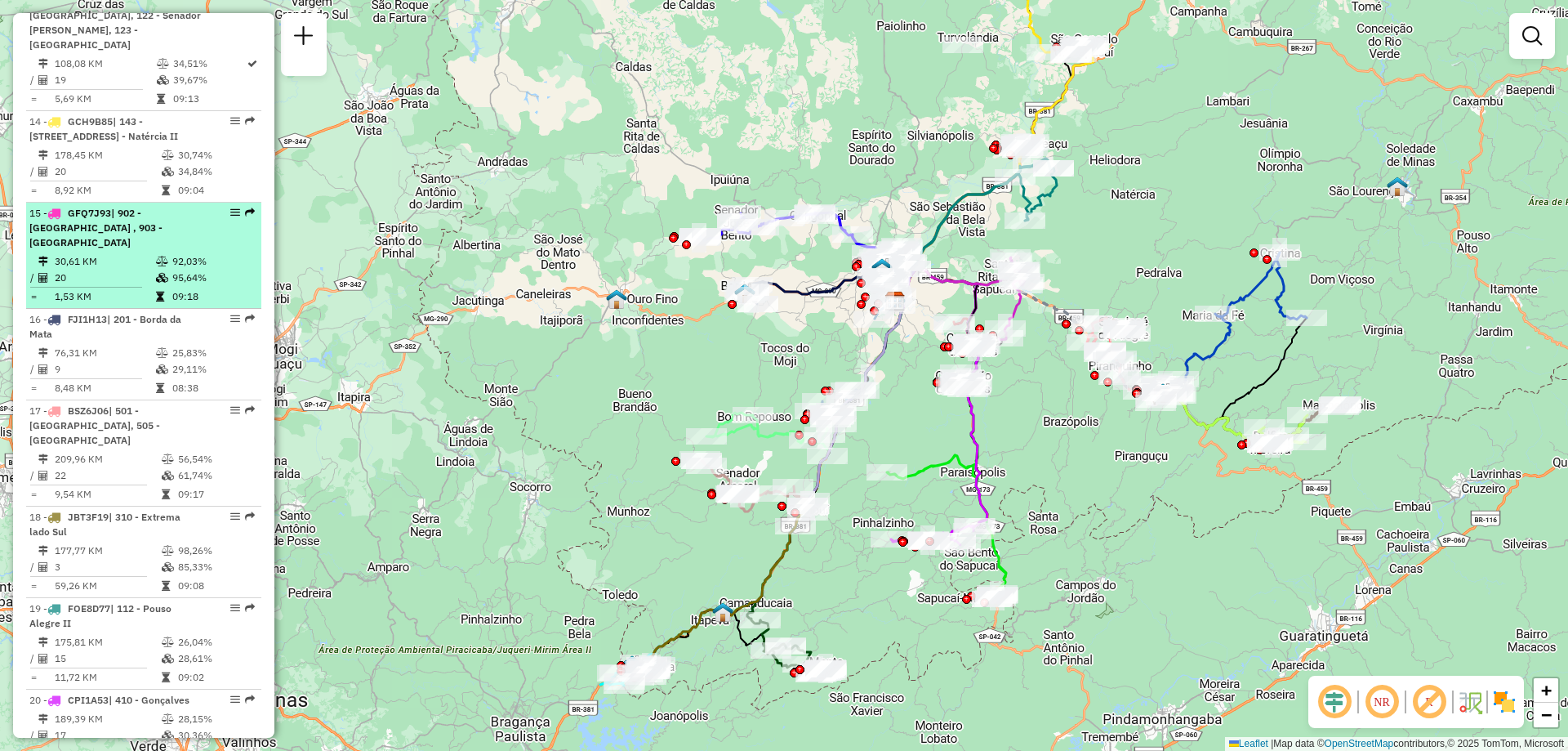
click at [163, 207] on span "| 902 - Centro de Pouso Alegre Norte , 903 - Centro de Pouso Alegre" at bounding box center [96, 228] width 133 height 42
select select "**********"
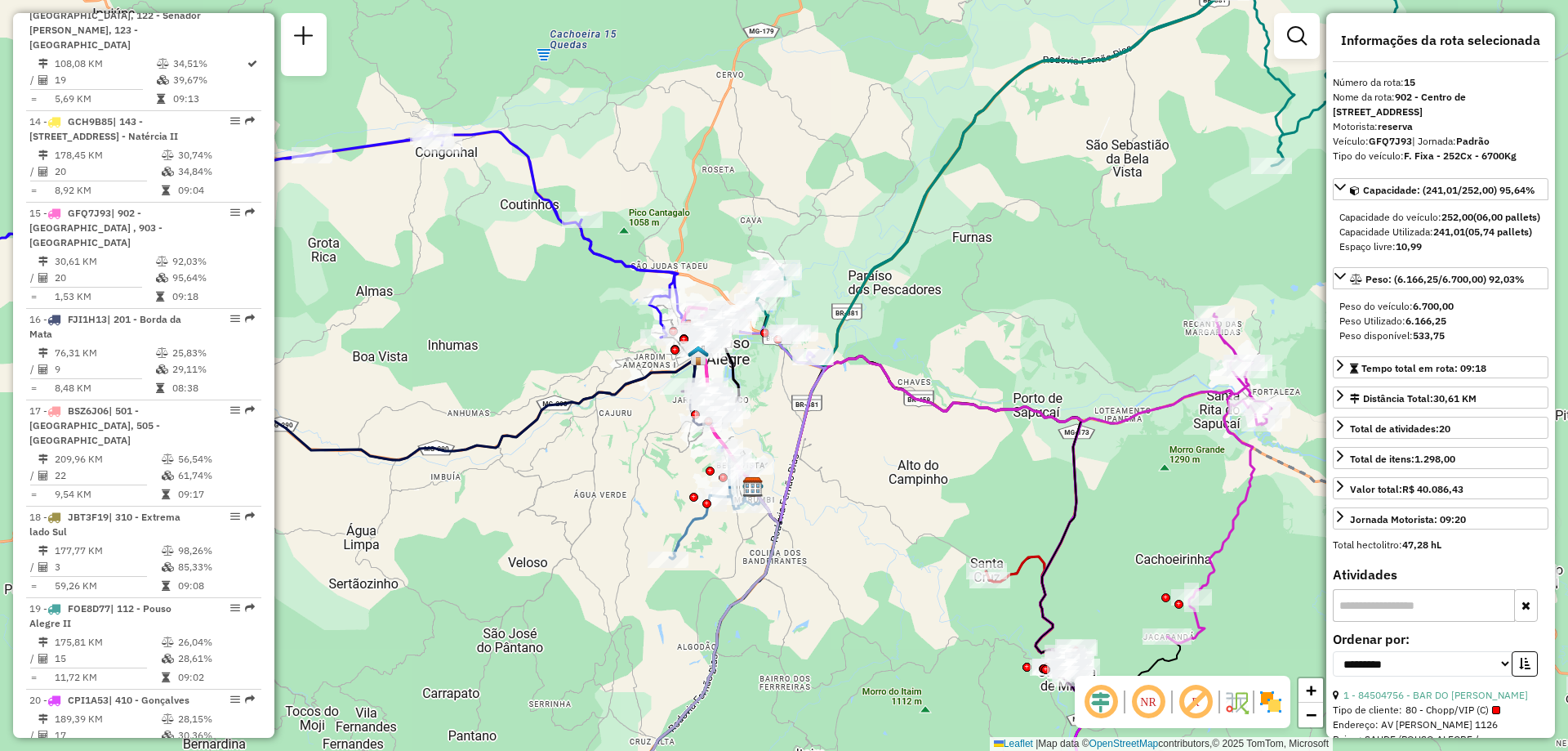
drag, startPoint x: 950, startPoint y: 393, endPoint x: 768, endPoint y: 412, distance: 183.0
click at [768, 412] on div "Janela de atendimento Grade de atendimento Capacidade Transportadoras Veículos …" at bounding box center [784, 376] width 1568 height 751
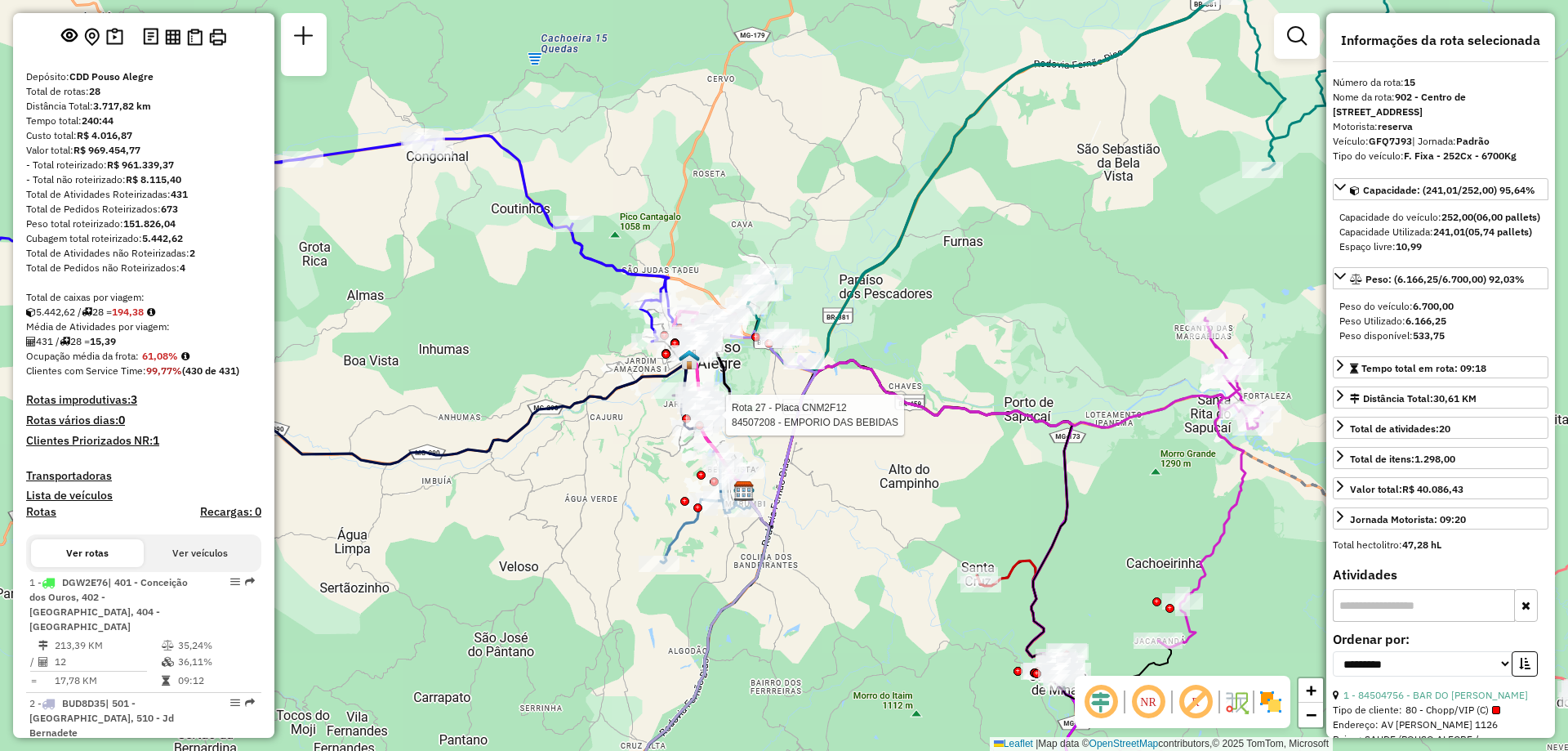
scroll to position [0, 0]
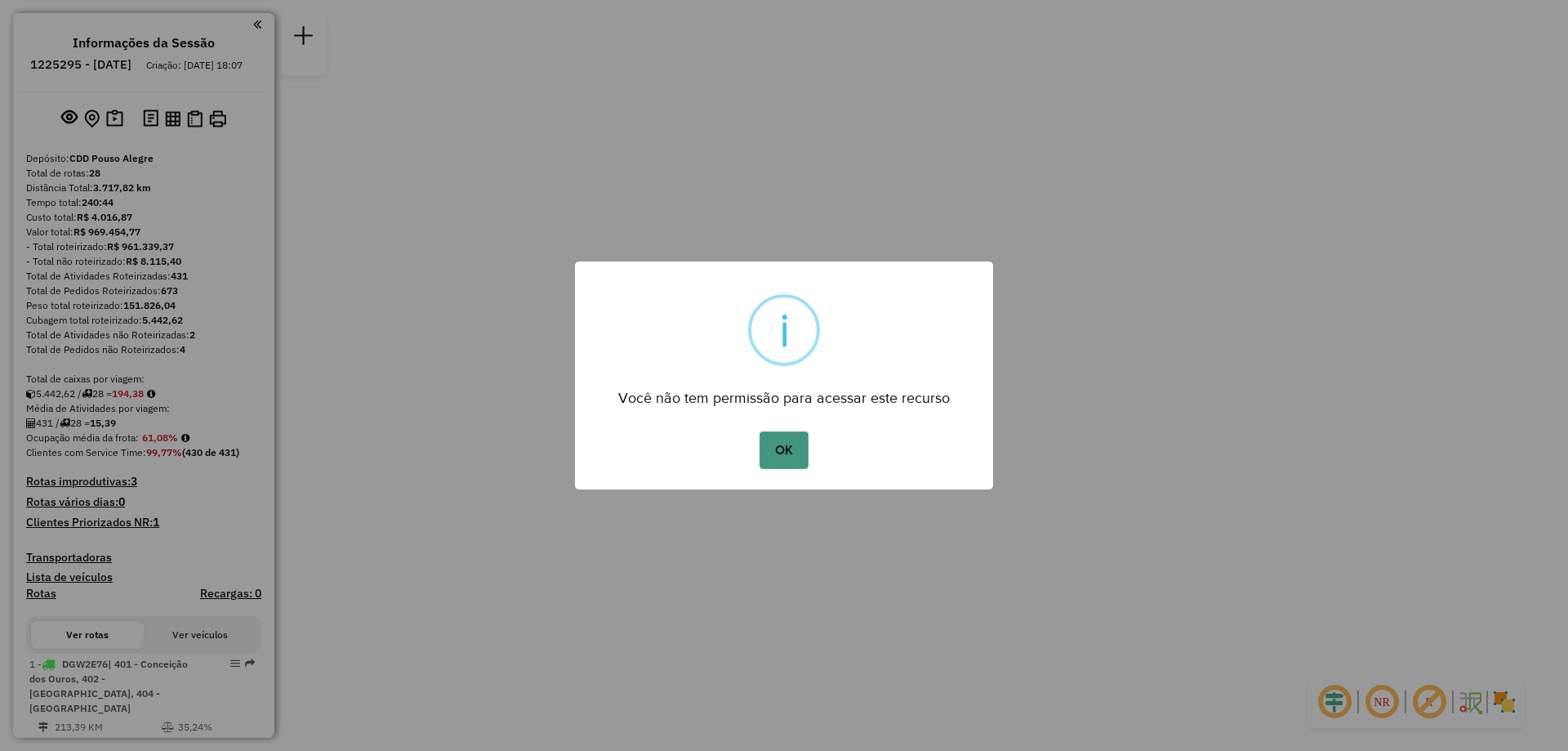
click at [784, 464] on button "OK" at bounding box center [783, 450] width 48 height 38
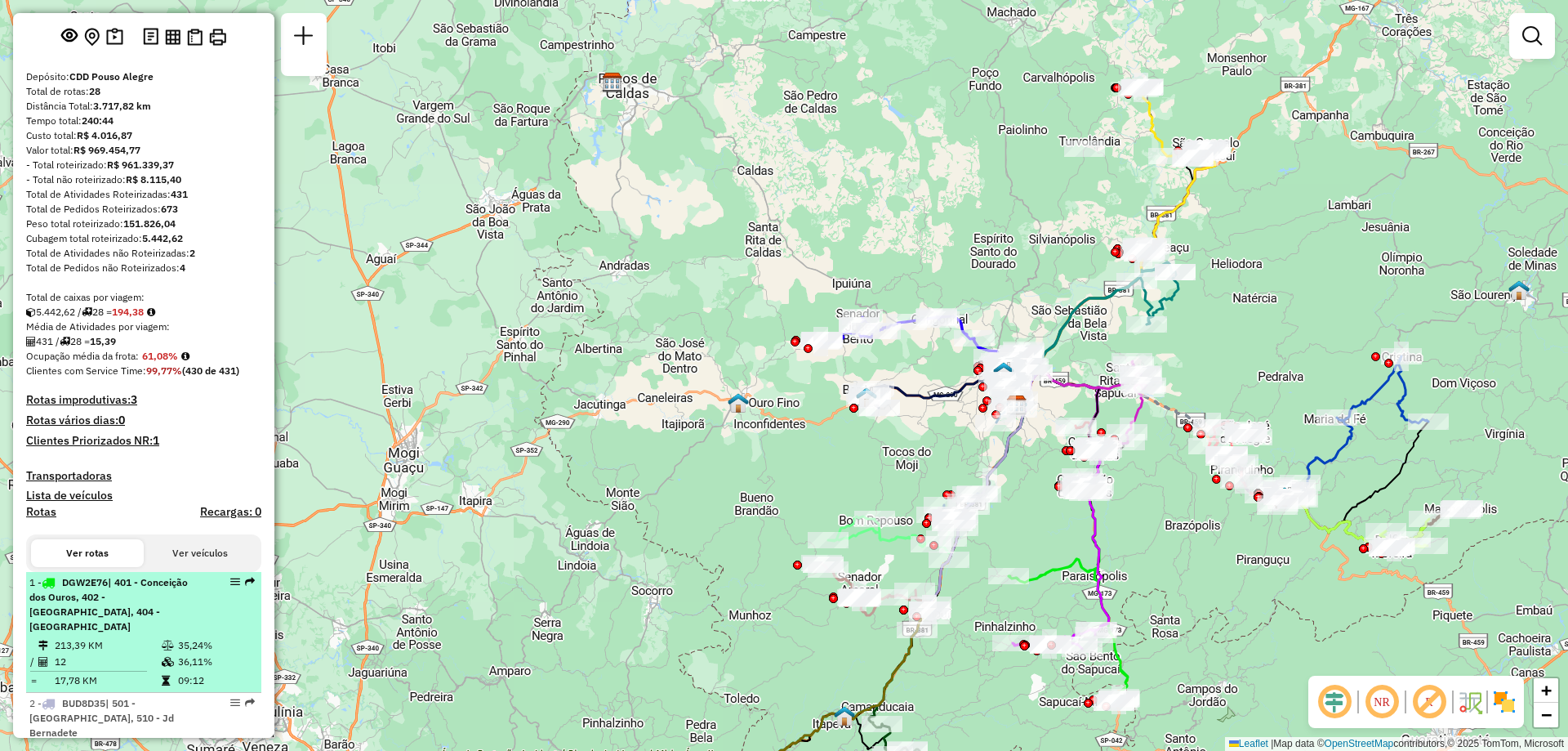
scroll to position [327, 0]
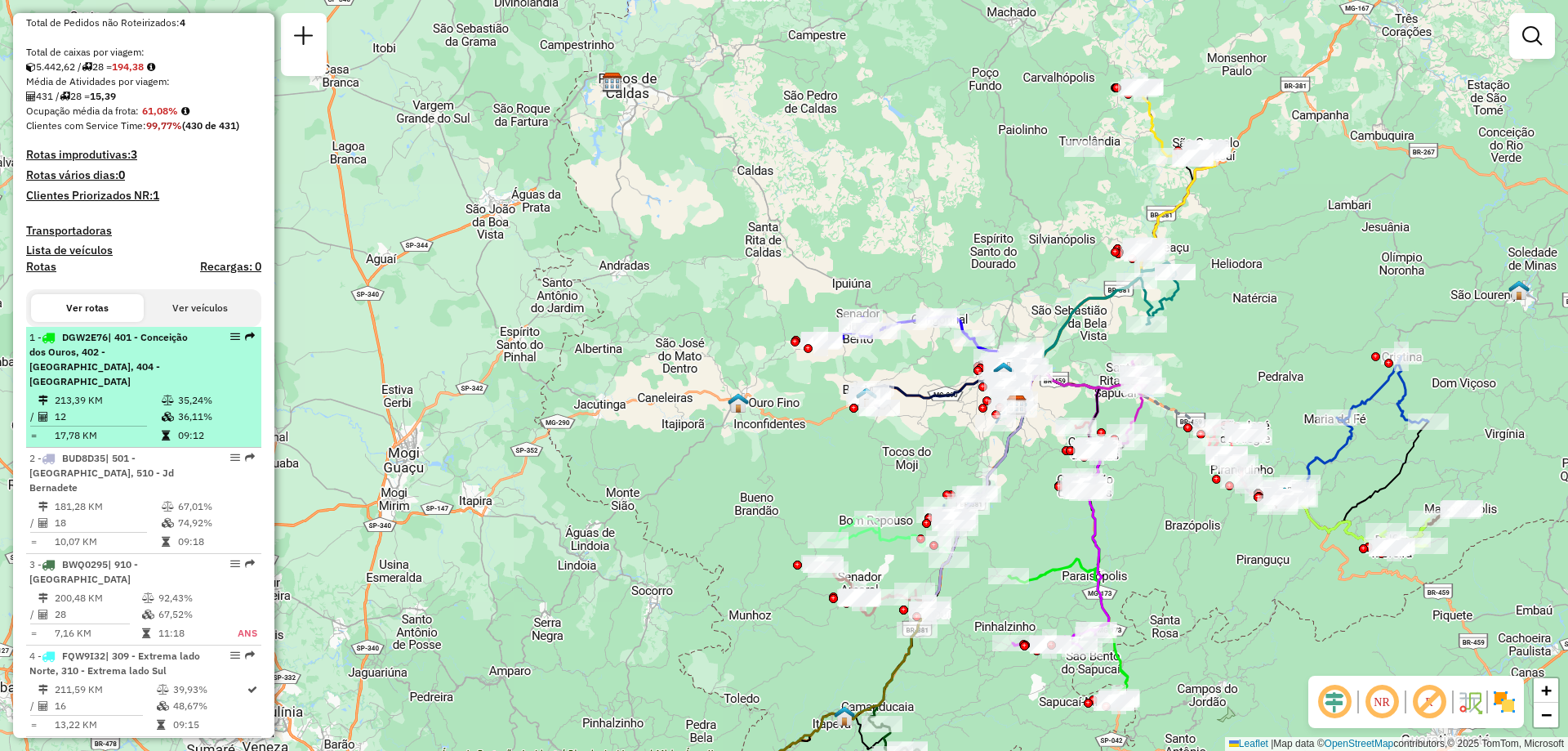
click at [230, 341] on em at bounding box center [235, 337] width 10 height 10
select select "**********"
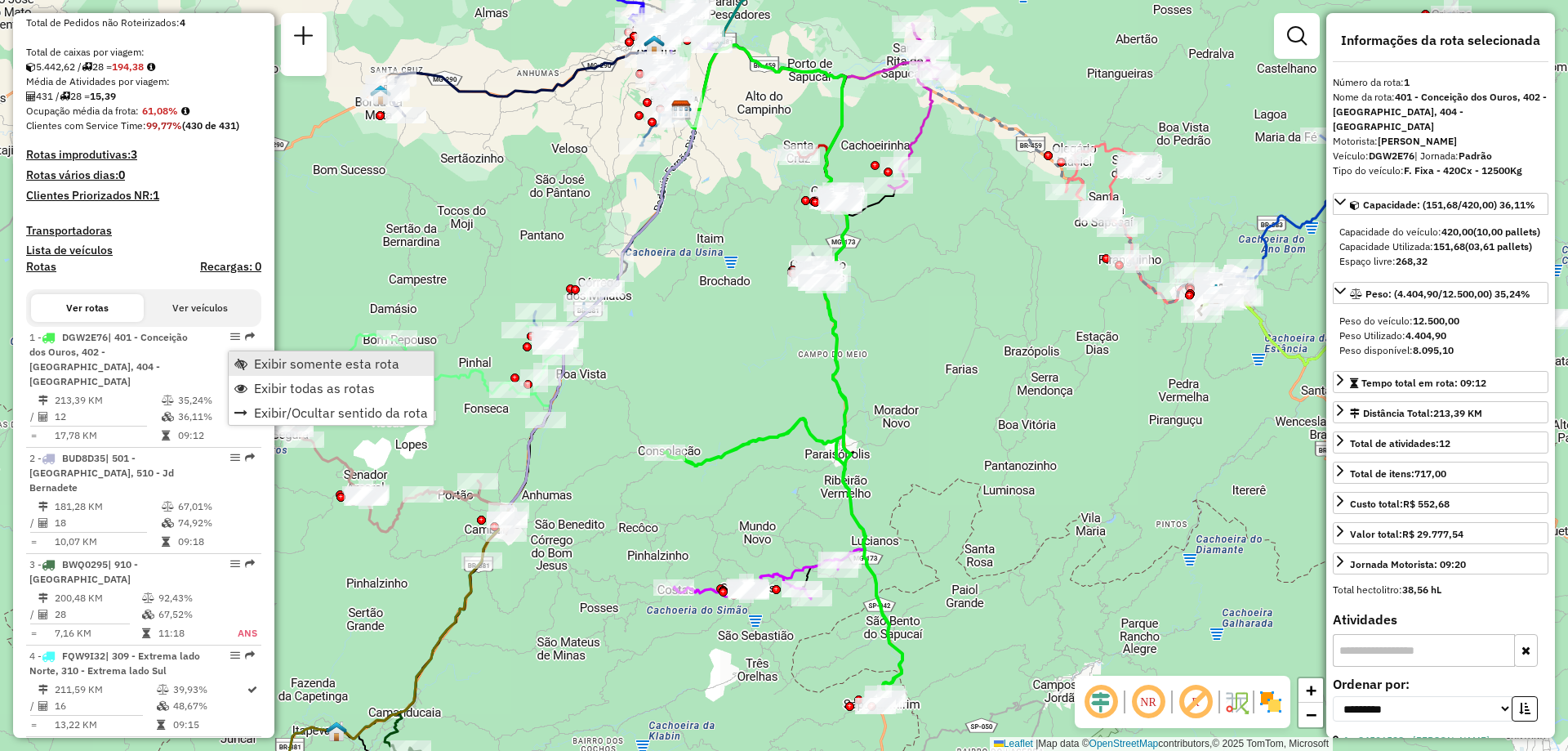
click at [341, 361] on span "Exibir somente esta rota" at bounding box center [326, 364] width 145 height 13
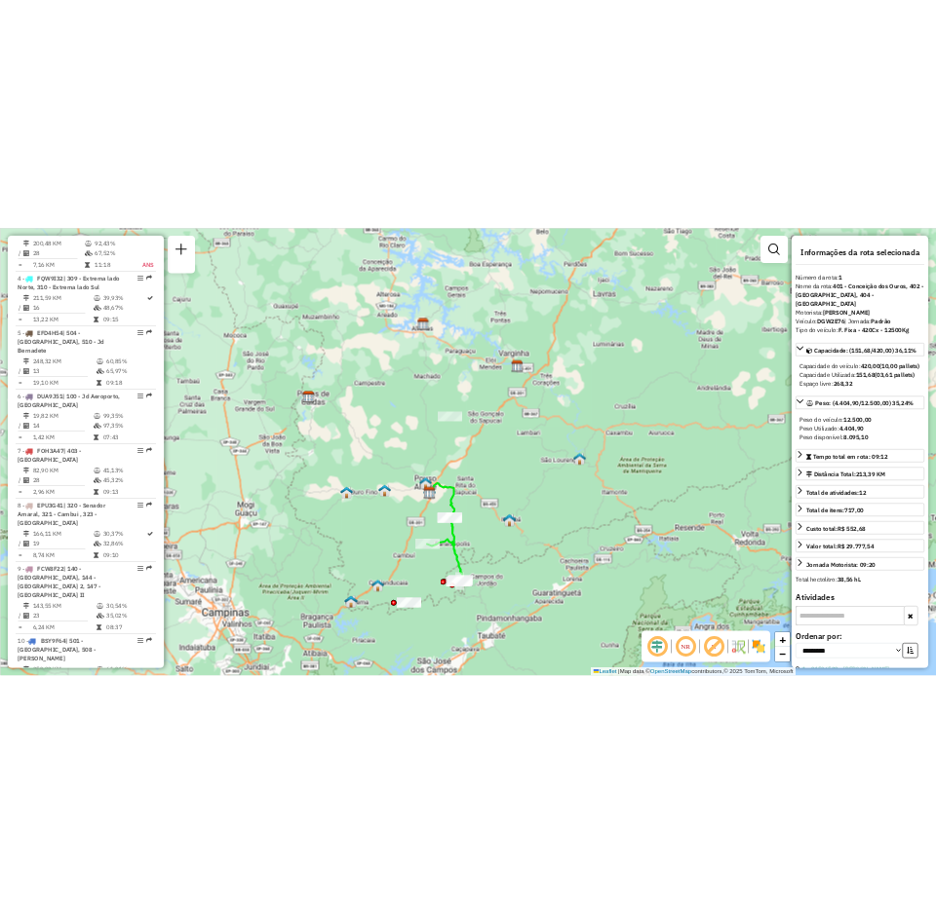
scroll to position [1267, 0]
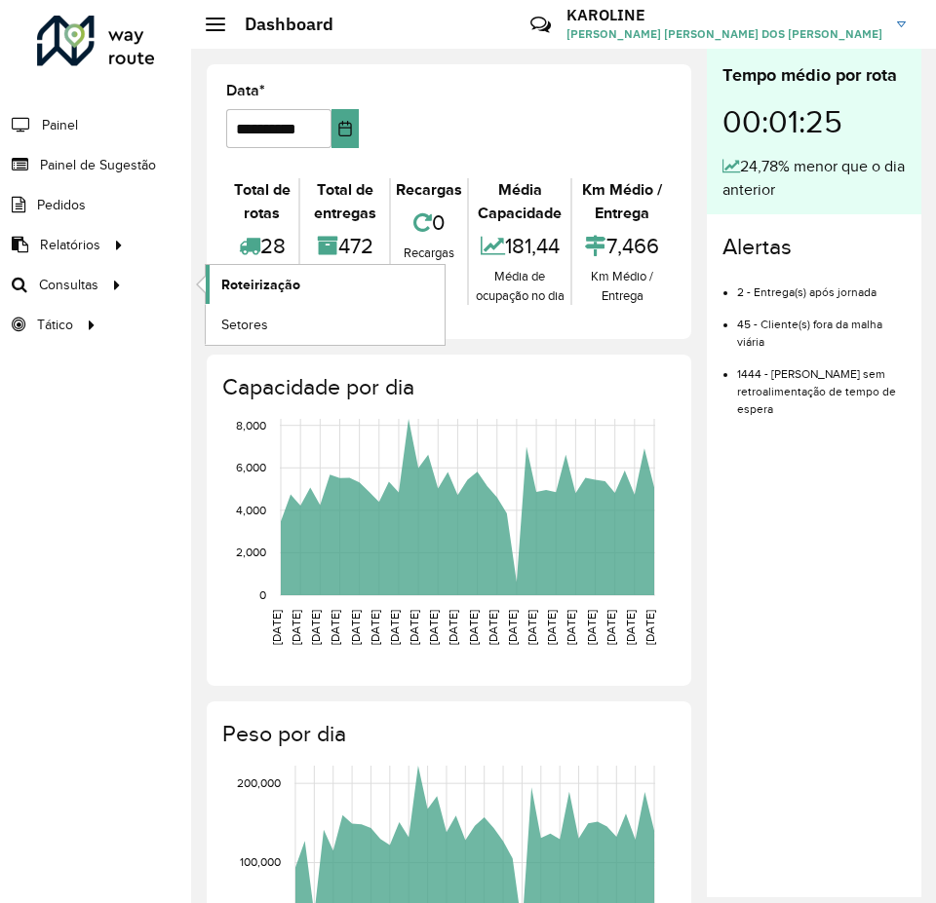
click at [223, 281] on span "Roteirização" at bounding box center [260, 285] width 79 height 20
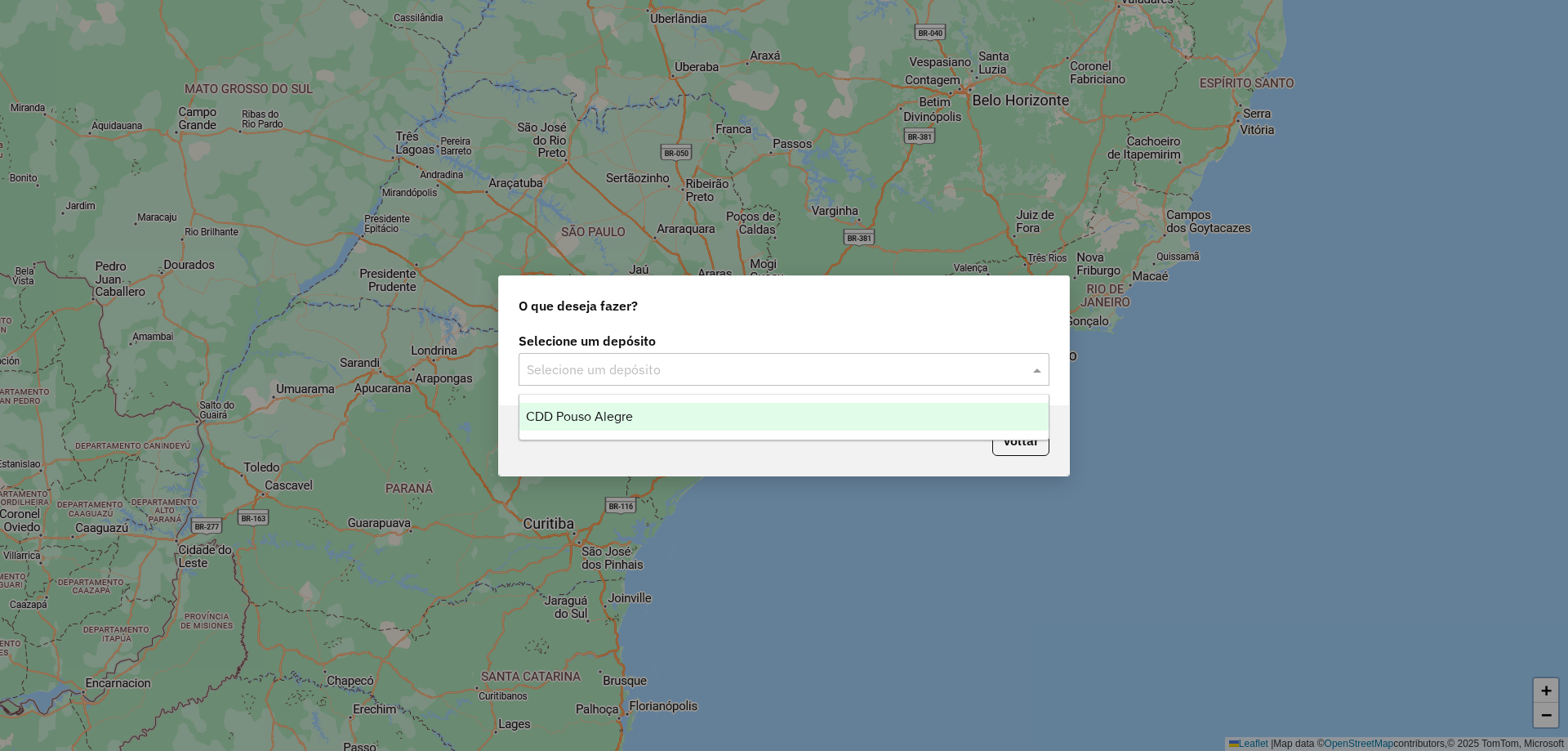
click at [674, 374] on input "text" at bounding box center [768, 370] width 482 height 19
click at [648, 411] on div "CDD Pouso Alegre" at bounding box center [784, 416] width 529 height 28
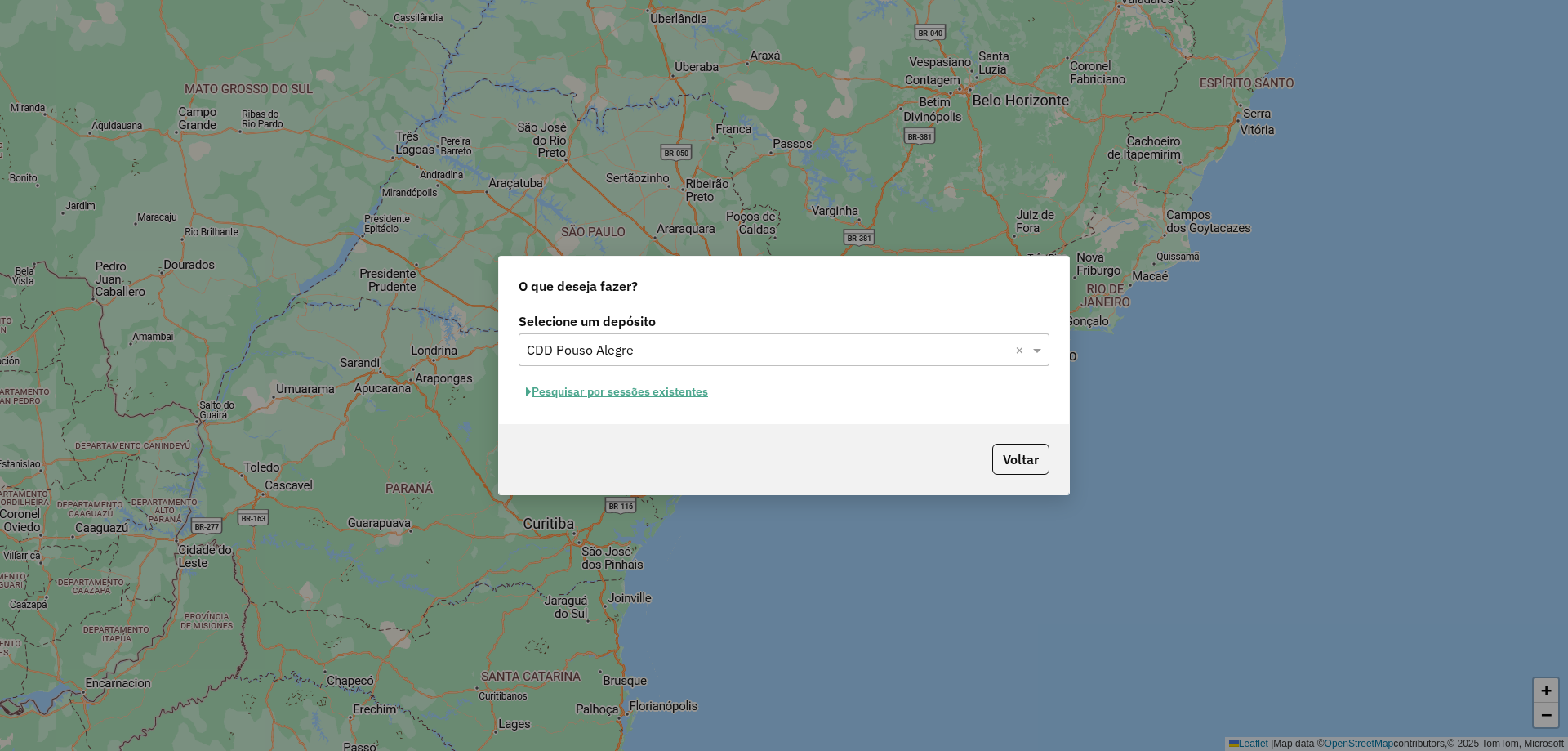
click at [613, 390] on button "Pesquisar por sessões existentes" at bounding box center [617, 391] width 197 height 25
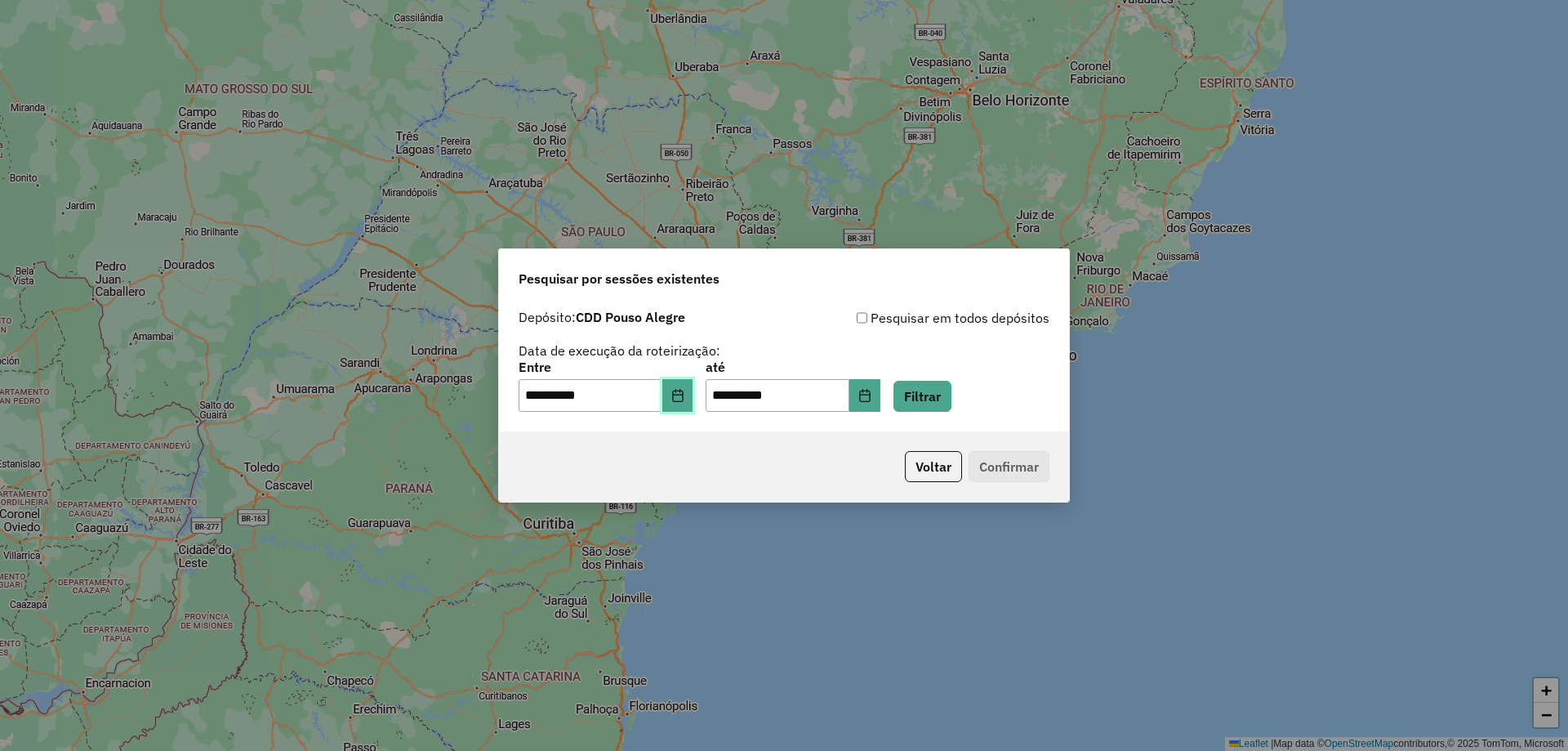
click at [683, 401] on icon "Choose Date" at bounding box center [677, 396] width 11 height 13
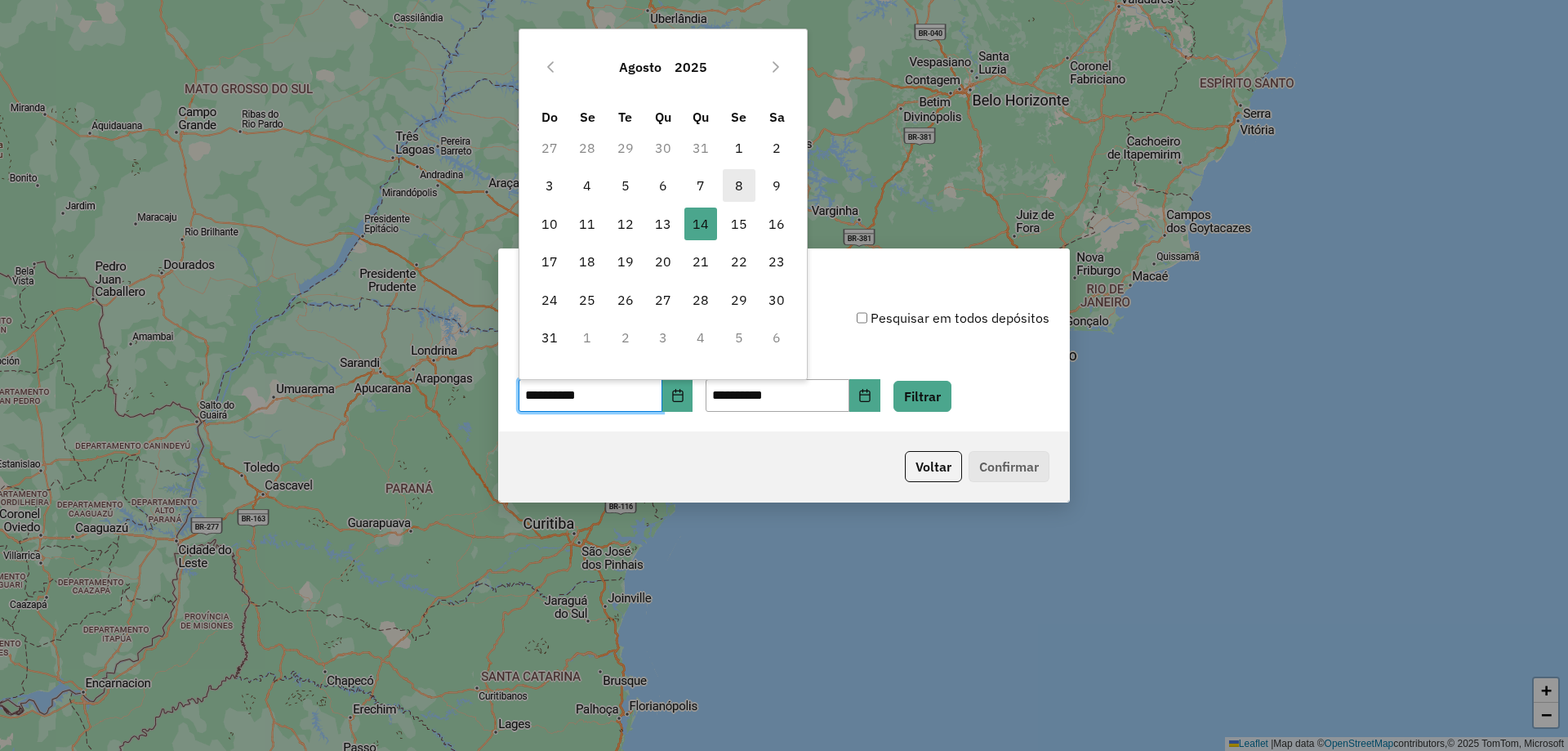
click at [734, 183] on span "8" at bounding box center [738, 185] width 33 height 33
type input "**********"
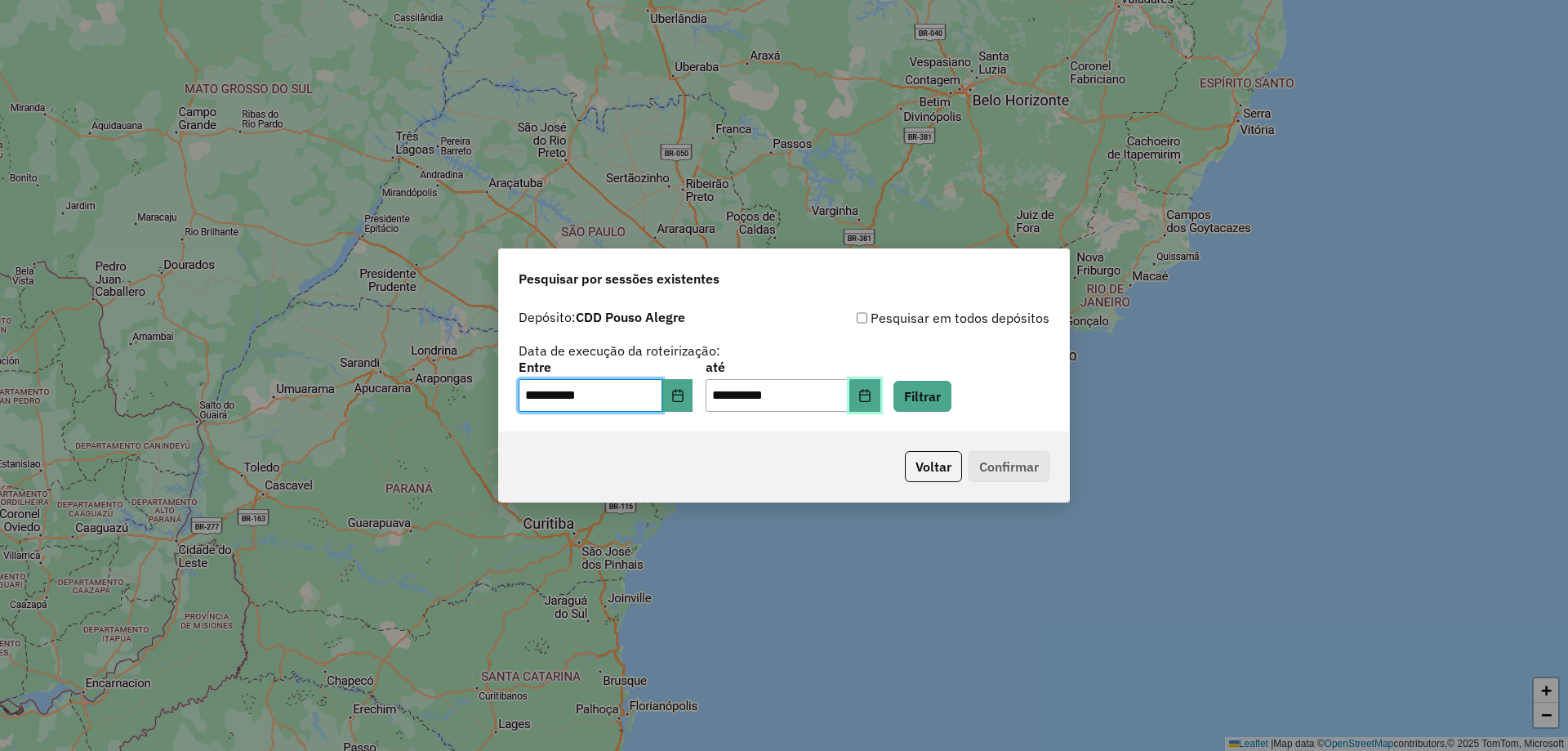
click at [784, 398] on icon "Choose Date" at bounding box center [865, 396] width 13 height 13
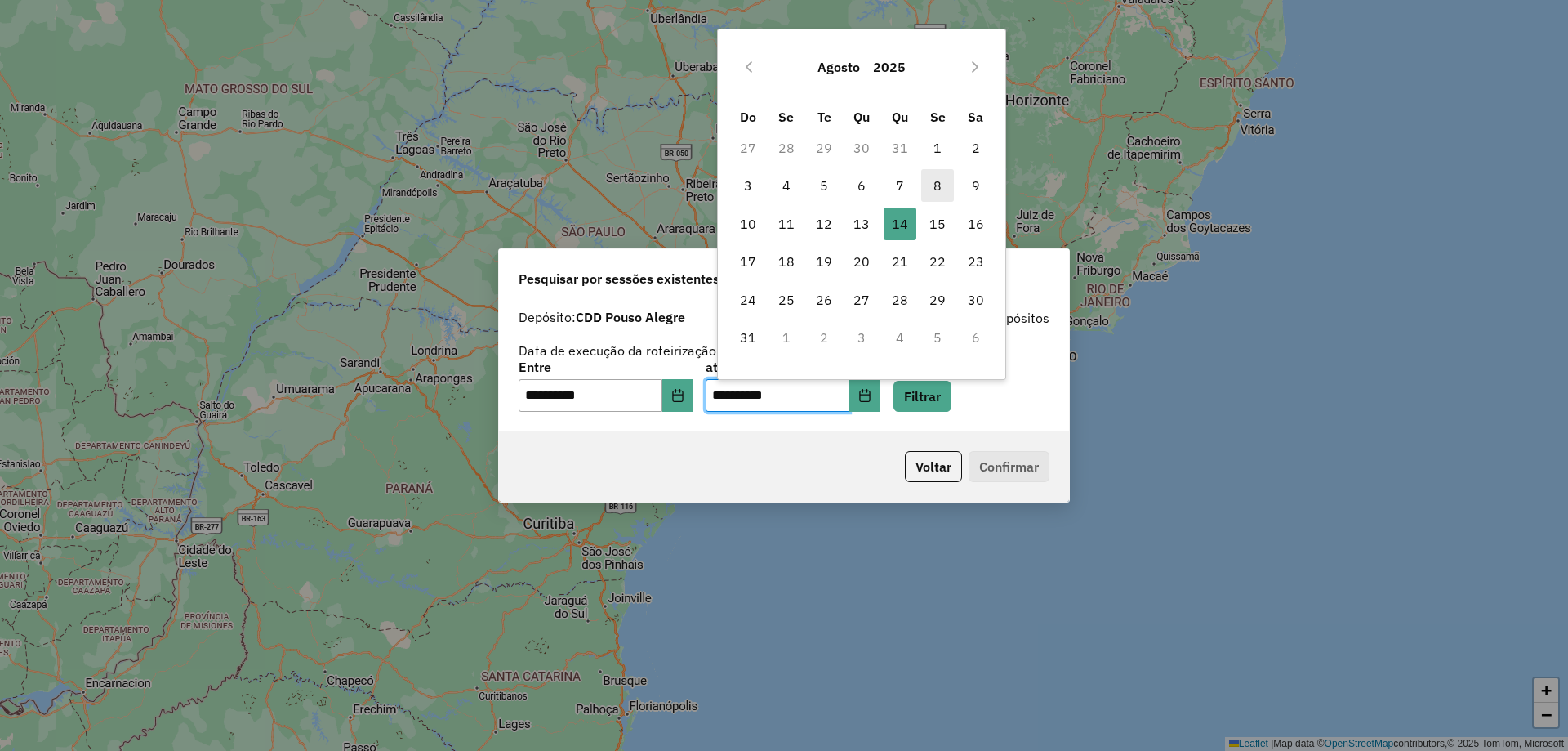
click at [784, 193] on span "8" at bounding box center [937, 185] width 33 height 33
type input "**********"
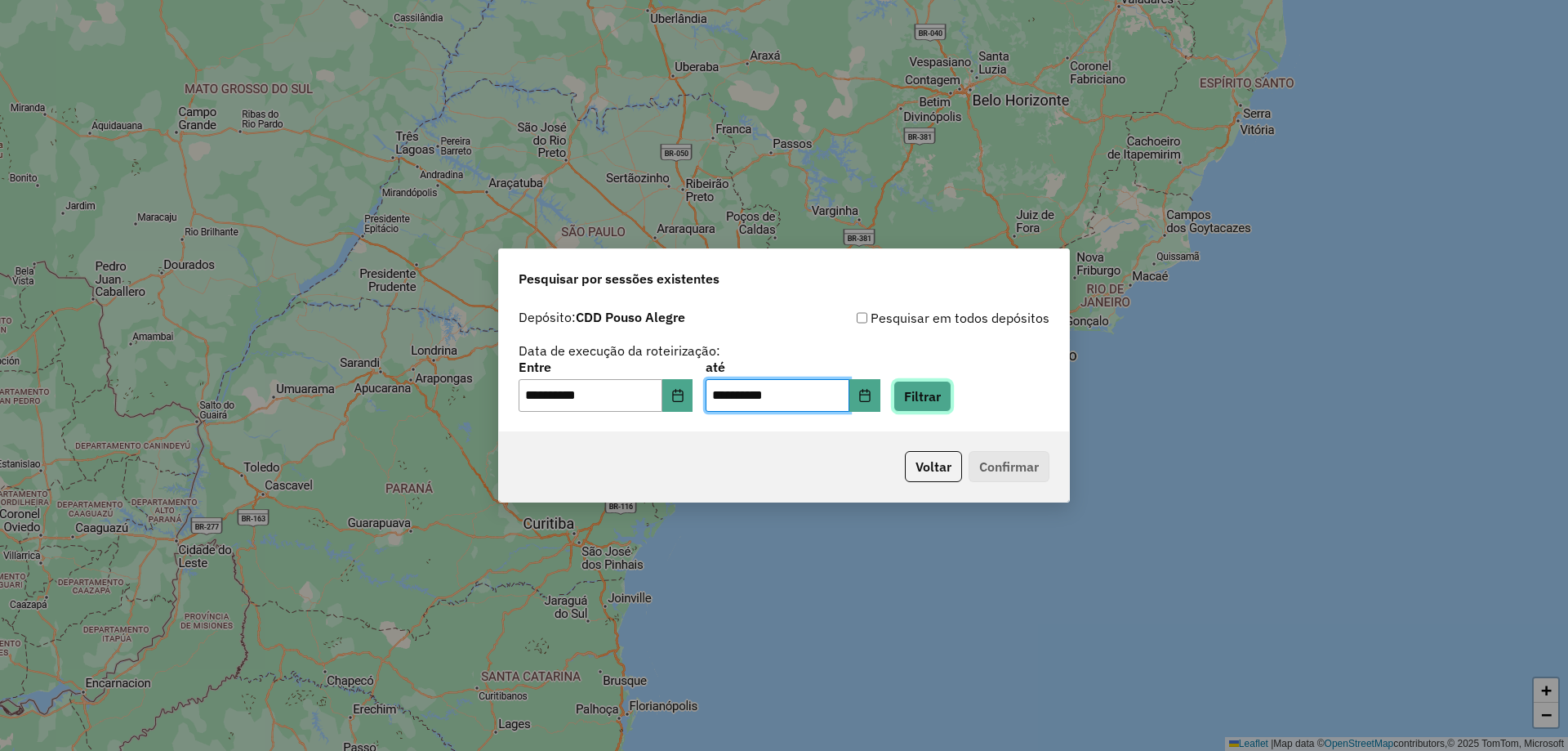
click at [784, 406] on button "Filtrar" at bounding box center [922, 396] width 58 height 31
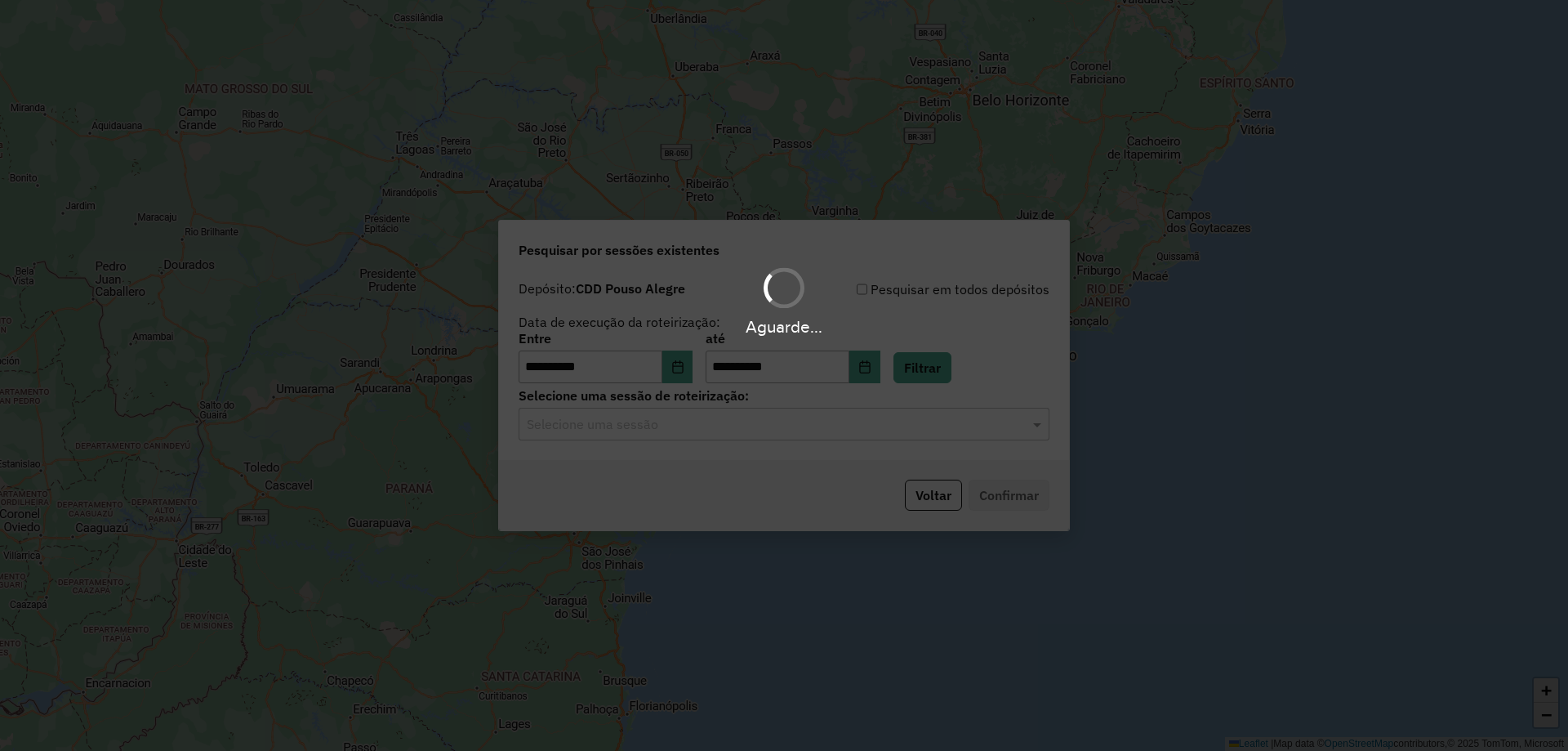
click at [713, 425] on div "Aguarde..." at bounding box center [784, 376] width 1568 height 751
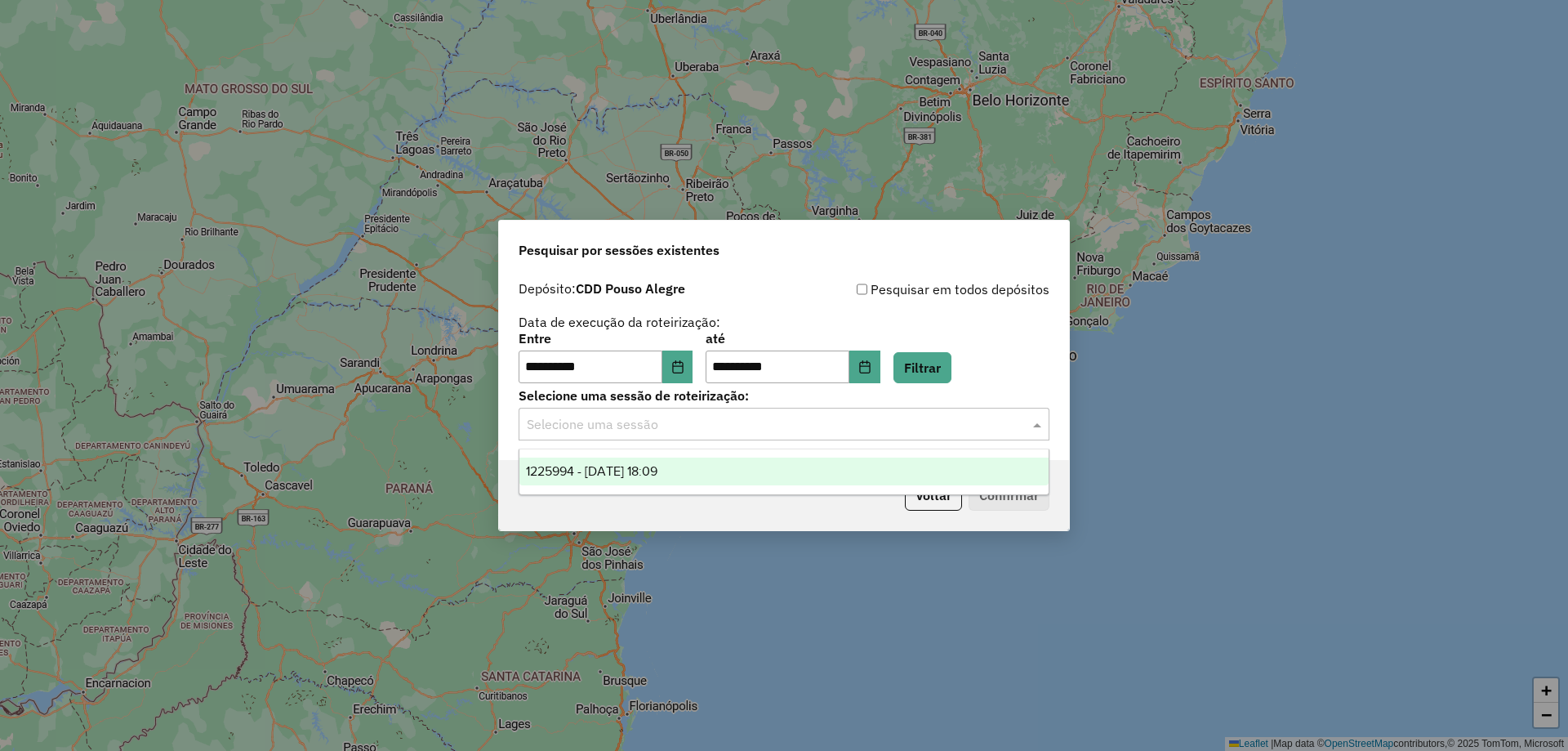
click at [703, 437] on div "Selecione uma sessão" at bounding box center [784, 423] width 530 height 33
click at [582, 472] on span "1225994 - 08/08/2025 18:09" at bounding box center [592, 471] width 132 height 14
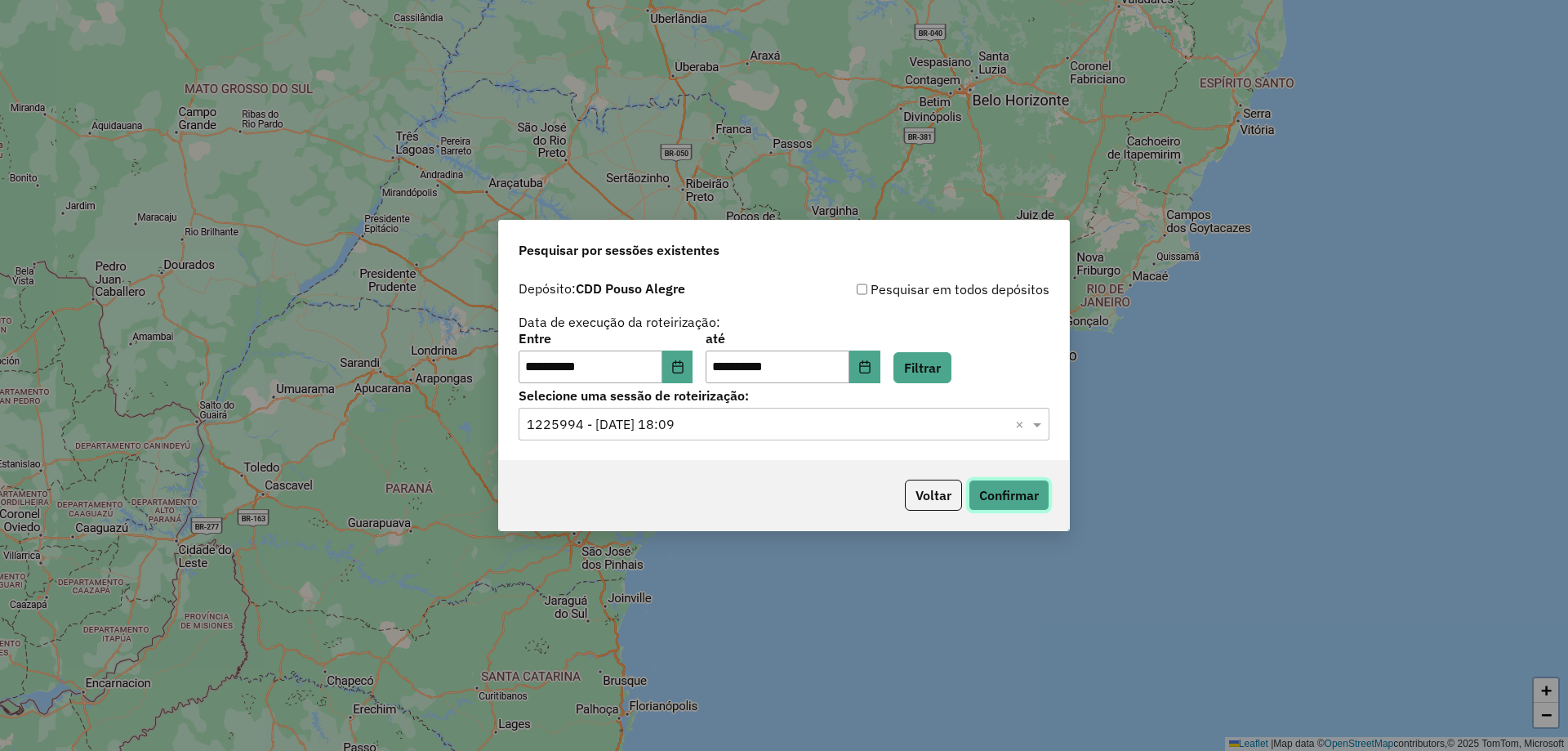
click at [784, 493] on button "Confirmar" at bounding box center [1009, 495] width 80 height 31
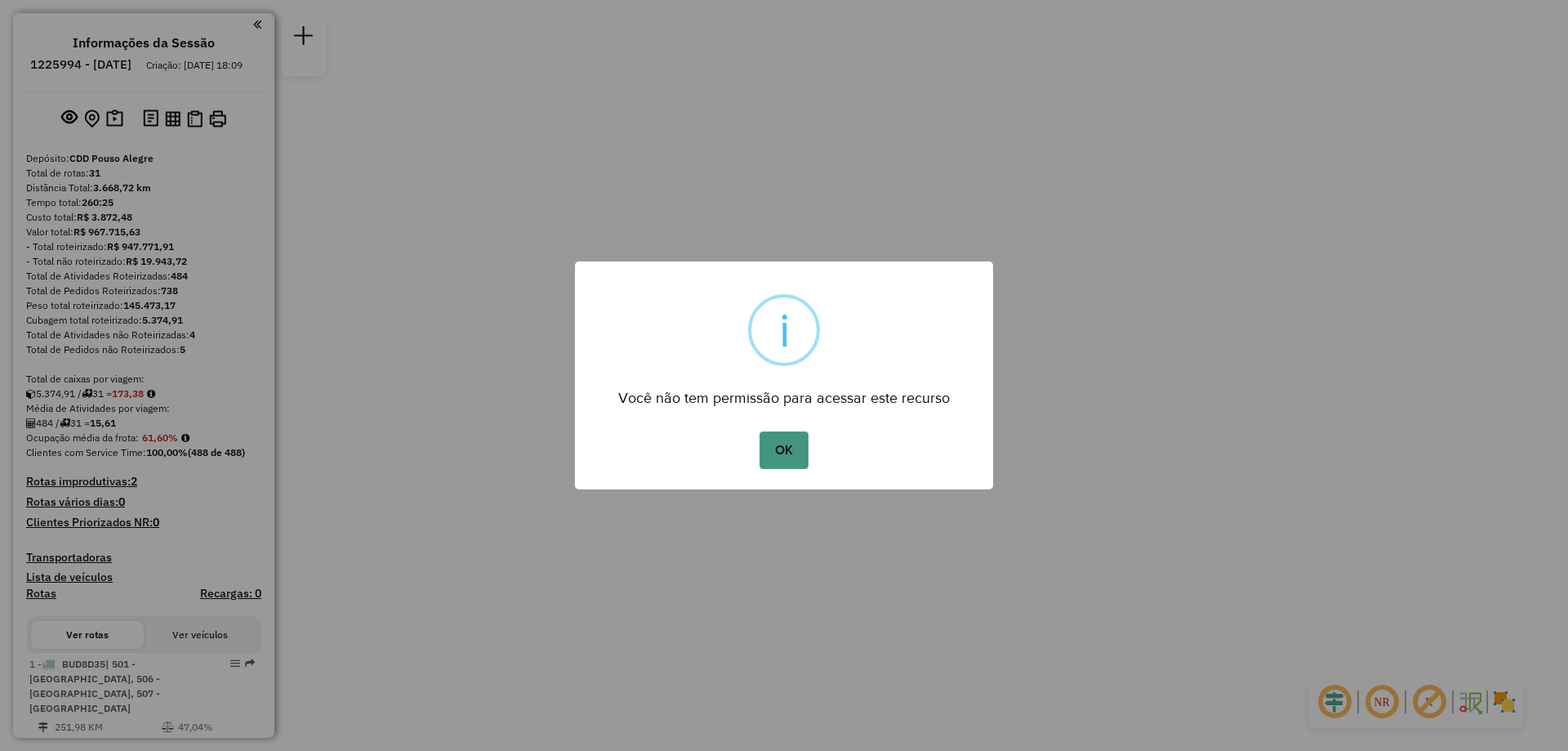
click at [774, 438] on button "OK" at bounding box center [783, 450] width 48 height 38
